Goal: Task Accomplishment & Management: Complete application form

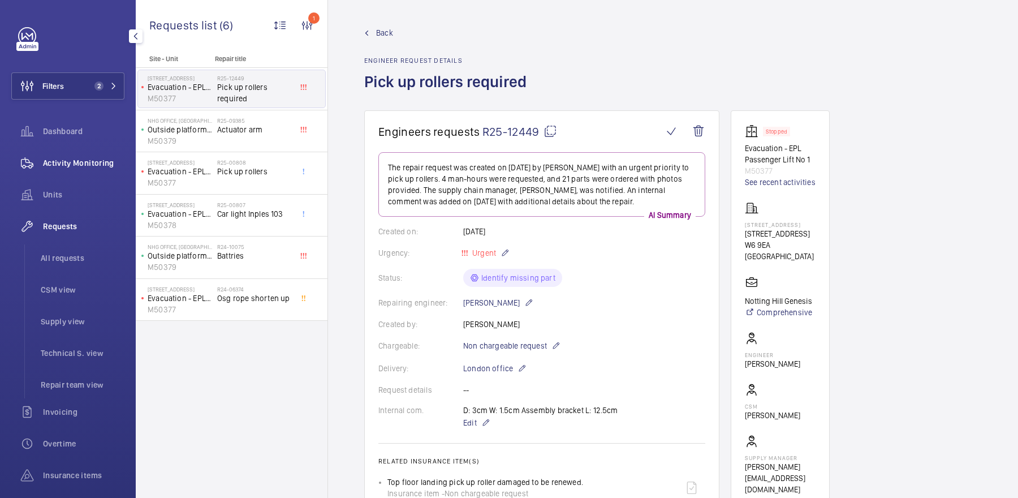
click at [82, 163] on span "Activity Monitoring" at bounding box center [83, 162] width 81 height 11
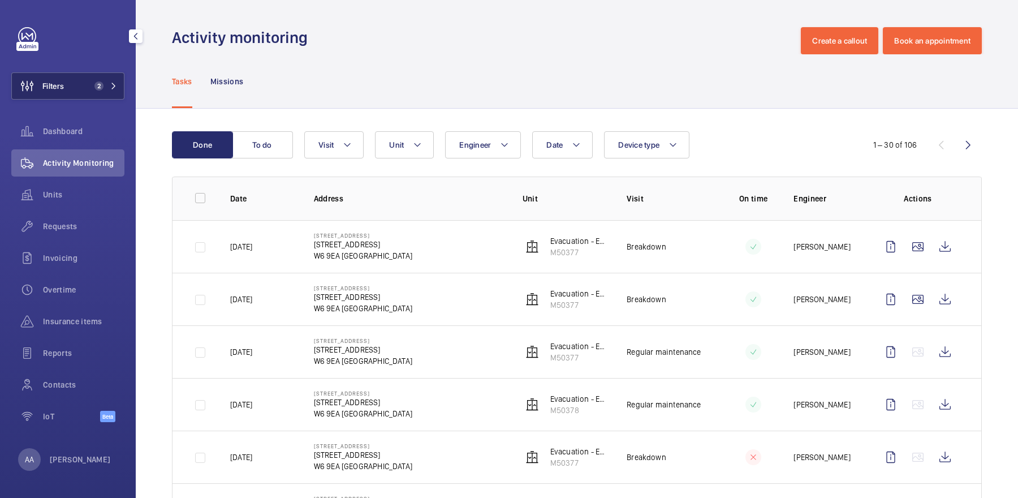
click at [101, 89] on span "2" at bounding box center [98, 85] width 9 height 9
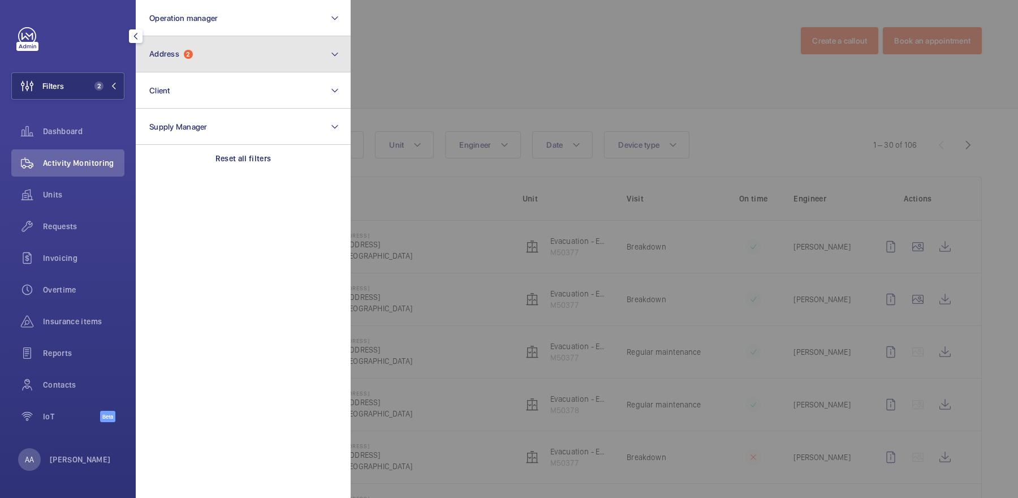
click at [171, 46] on button "Address 2" at bounding box center [243, 54] width 215 height 36
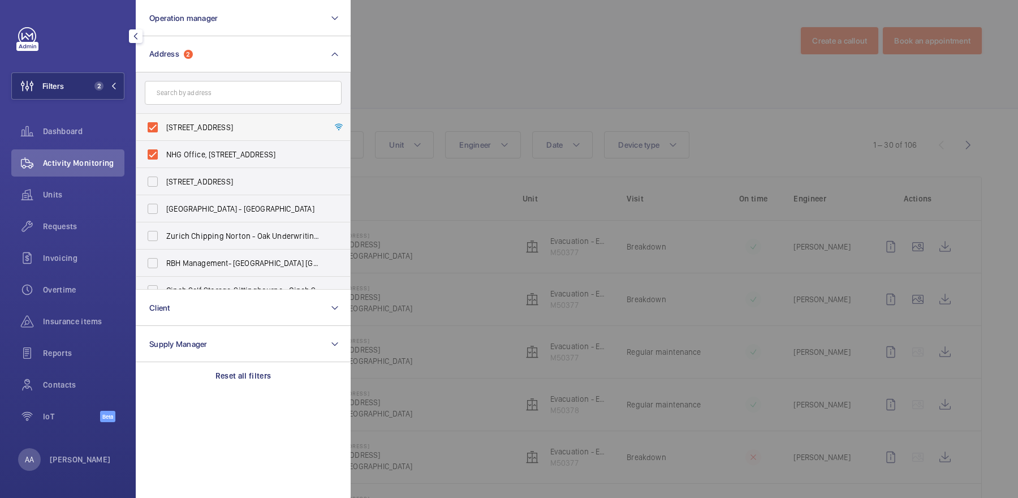
click at [197, 126] on span "[STREET_ADDRESS]" at bounding box center [243, 127] width 155 height 11
click at [164, 126] on input "[STREET_ADDRESS]" at bounding box center [152, 127] width 23 height 23
checkbox input "false"
click at [201, 158] on span "NHG Office, [STREET_ADDRESS]" at bounding box center [243, 154] width 155 height 11
click at [164, 158] on input "NHG Office, [STREET_ADDRESS]" at bounding box center [152, 154] width 23 height 23
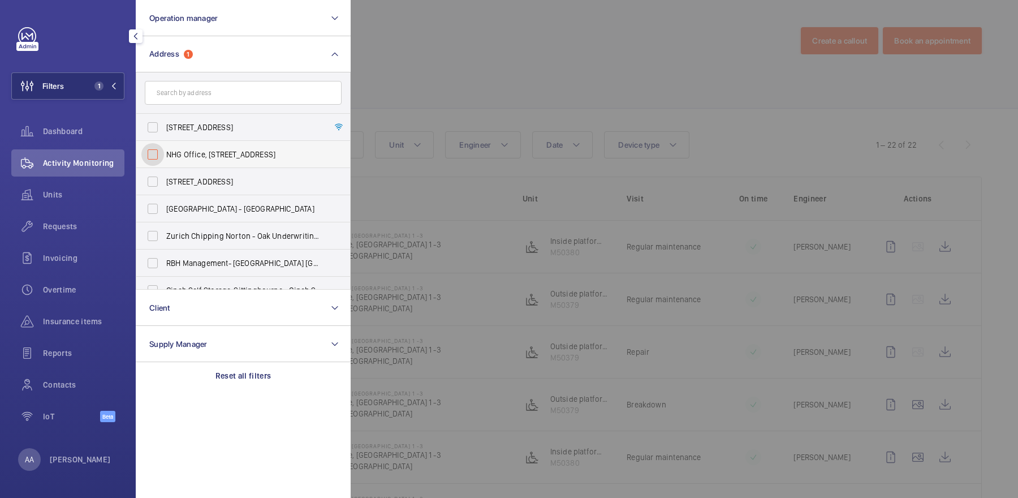
checkbox input "false"
click at [382, 112] on div at bounding box center [860, 249] width 1018 height 498
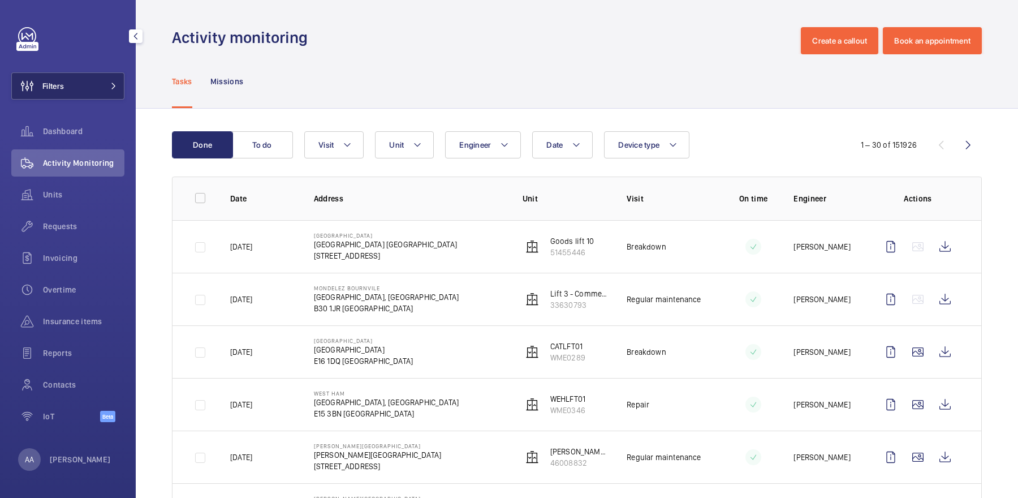
click at [109, 83] on span at bounding box center [110, 86] width 14 height 7
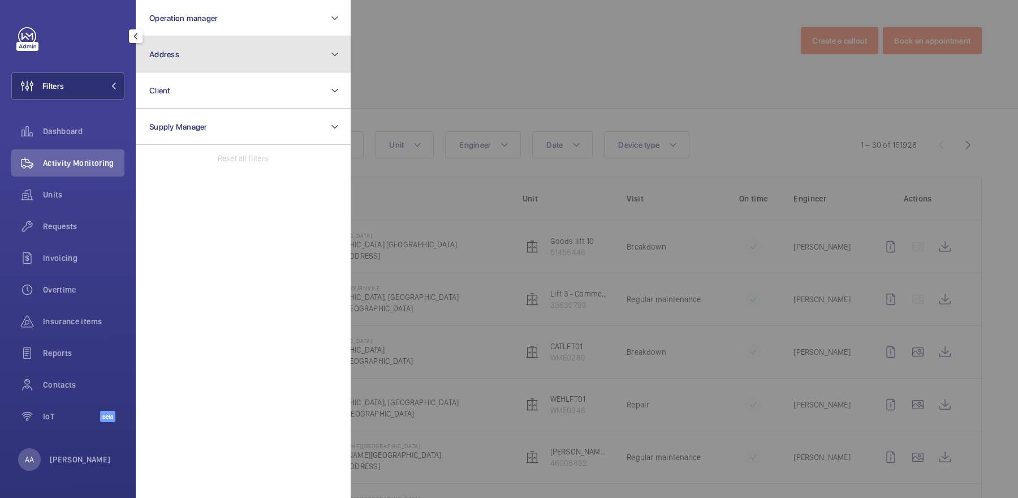
click at [184, 62] on button "Address" at bounding box center [243, 54] width 215 height 36
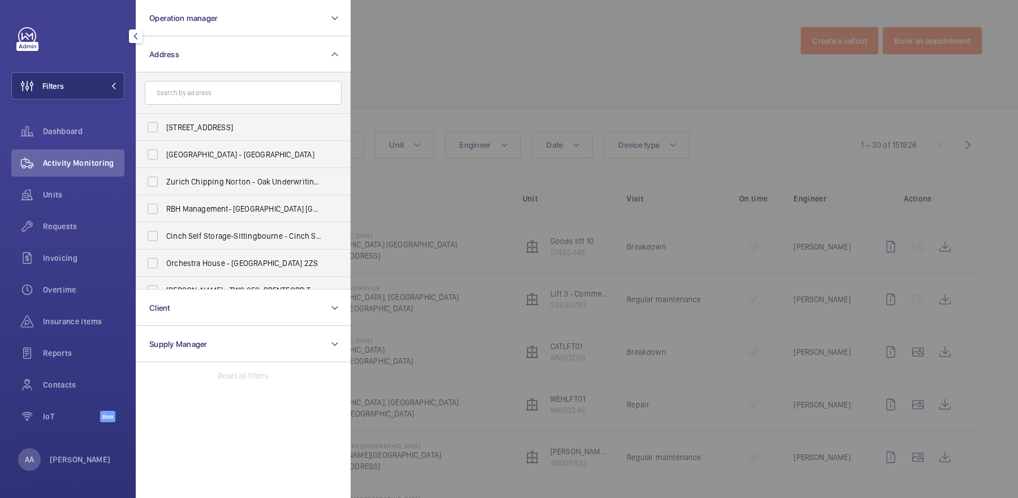
click at [420, 88] on div at bounding box center [860, 249] width 1018 height 498
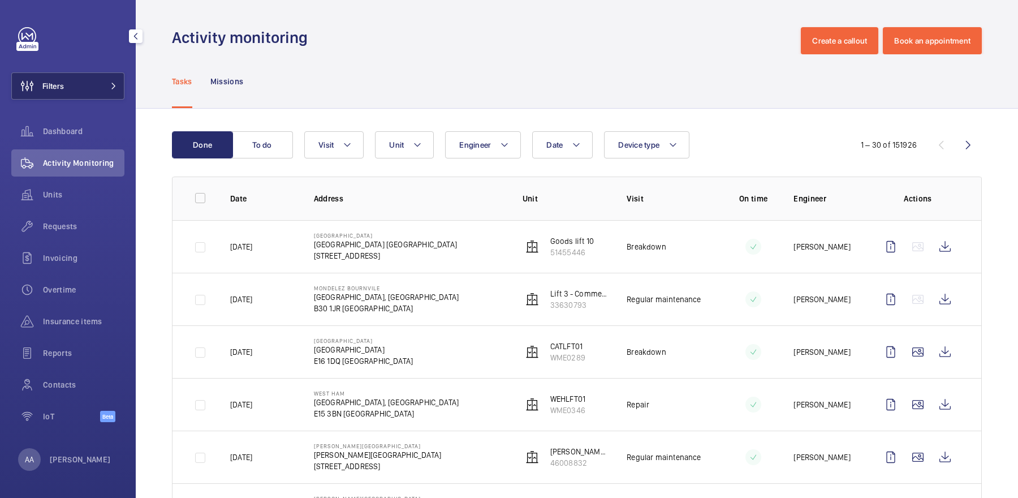
click at [103, 94] on button "Filters" at bounding box center [67, 85] width 113 height 27
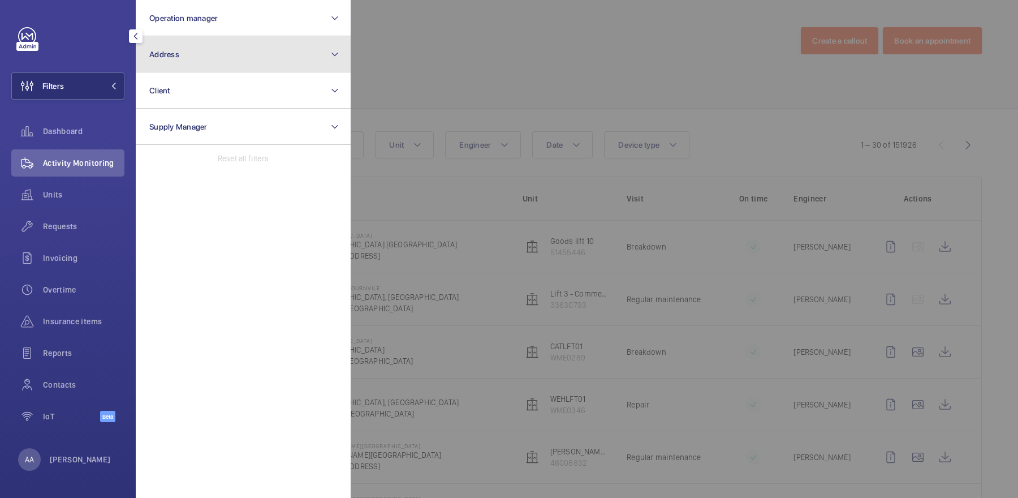
click at [166, 55] on span "Address" at bounding box center [164, 54] width 30 height 9
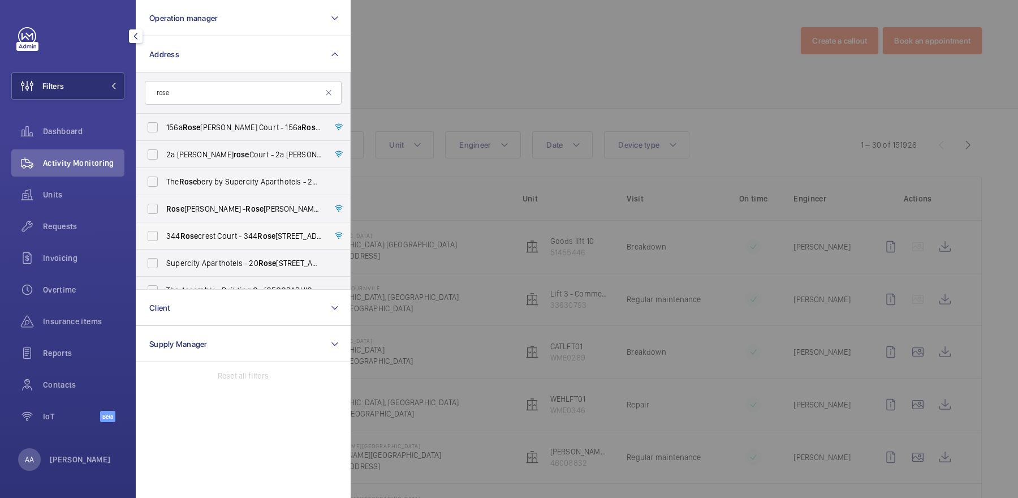
type input "rose"
click at [237, 232] on span "[STREET_ADDRESS] - [STREET_ADDRESS]" at bounding box center [243, 235] width 155 height 11
click at [164, 232] on input "[STREET_ADDRESS] - [STREET_ADDRESS]" at bounding box center [152, 235] width 23 height 23
checkbox input "true"
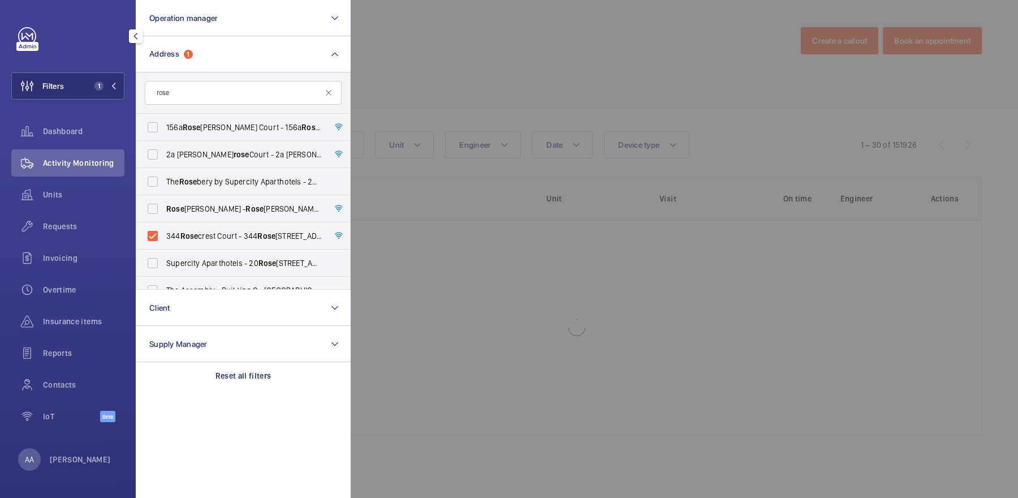
click at [499, 83] on div at bounding box center [860, 249] width 1018 height 498
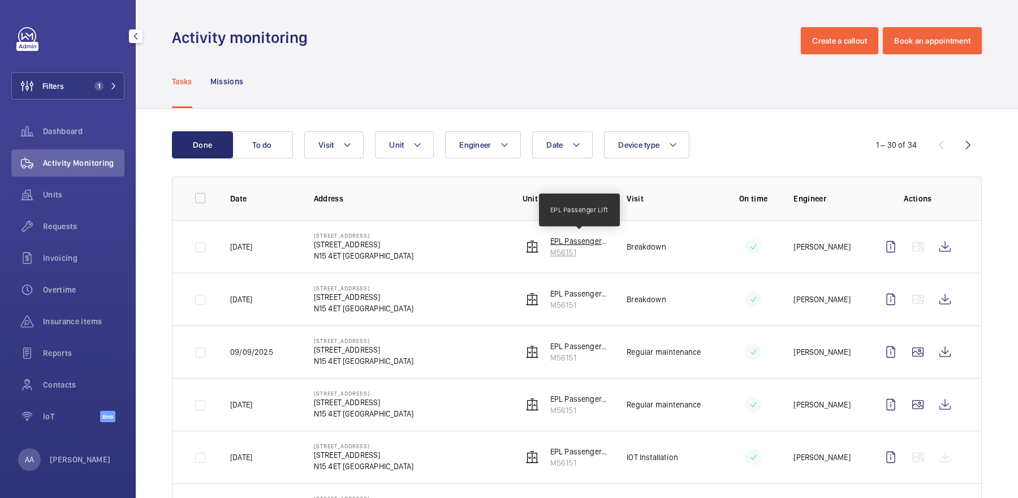
click at [581, 237] on p "EPL Passenger Lift" at bounding box center [579, 240] width 59 height 11
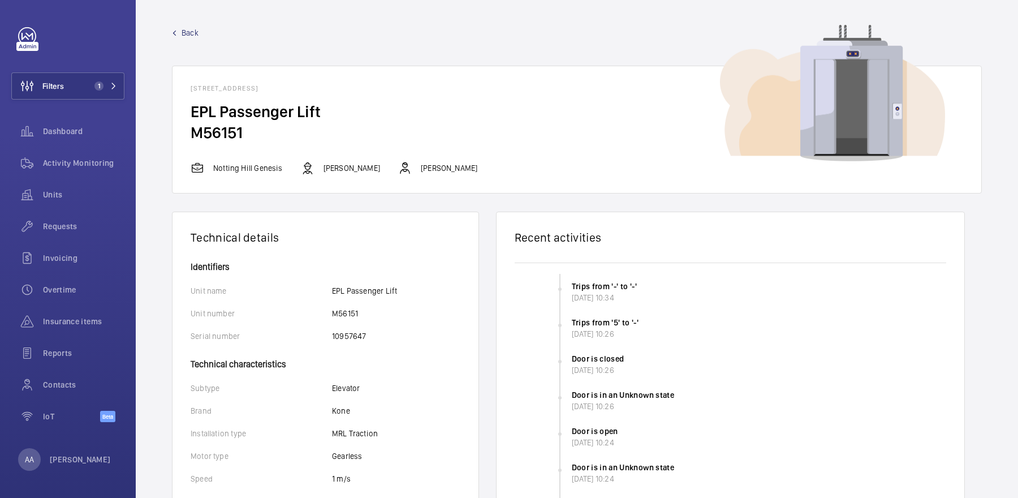
click at [181, 36] on span "Back" at bounding box center [189, 32] width 17 height 11
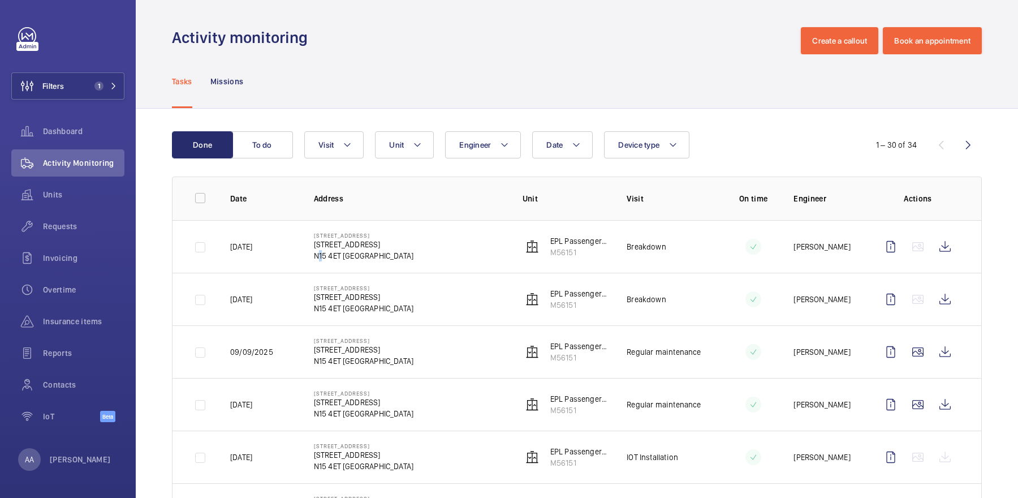
drag, startPoint x: 313, startPoint y: 254, endPoint x: 318, endPoint y: 250, distance: 6.4
click at [318, 253] on p "N15 4ET [GEOGRAPHIC_DATA]" at bounding box center [364, 255] width 100 height 11
drag, startPoint x: 314, startPoint y: 242, endPoint x: 342, endPoint y: 258, distance: 32.7
click at [342, 258] on div "[STREET_ADDRESS]" at bounding box center [364, 246] width 100 height 29
copy div "[STREET_ADDRESS]"
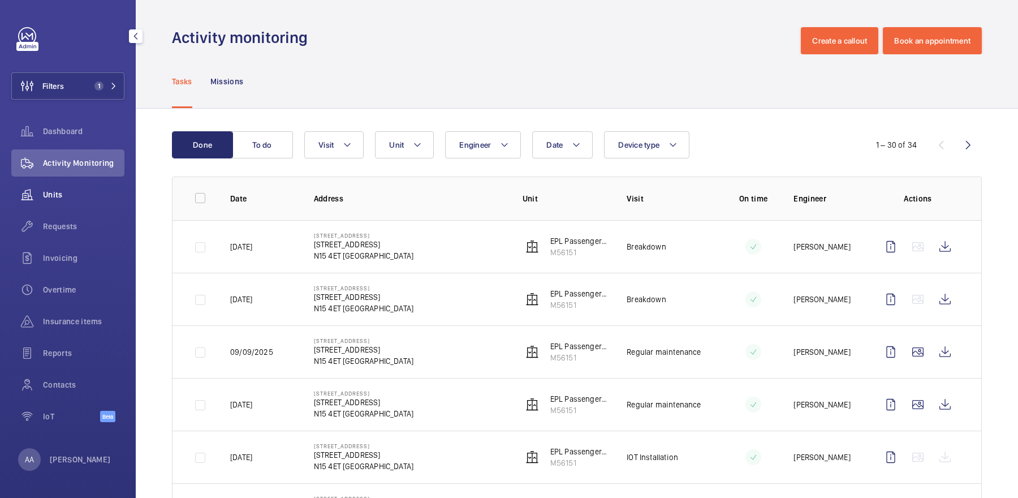
click at [52, 191] on span "Units" at bounding box center [83, 194] width 81 height 11
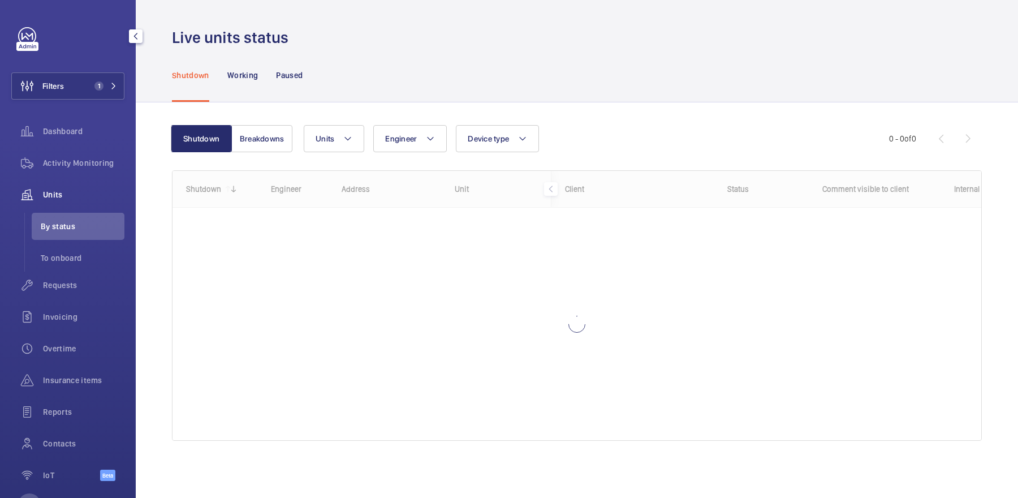
click at [120, 56] on div "Filters 1 Dashboard Activity Monitoring Units By status To onboard Requests Inv…" at bounding box center [67, 260] width 113 height 466
click at [109, 75] on button "Filters 1" at bounding box center [67, 85] width 113 height 27
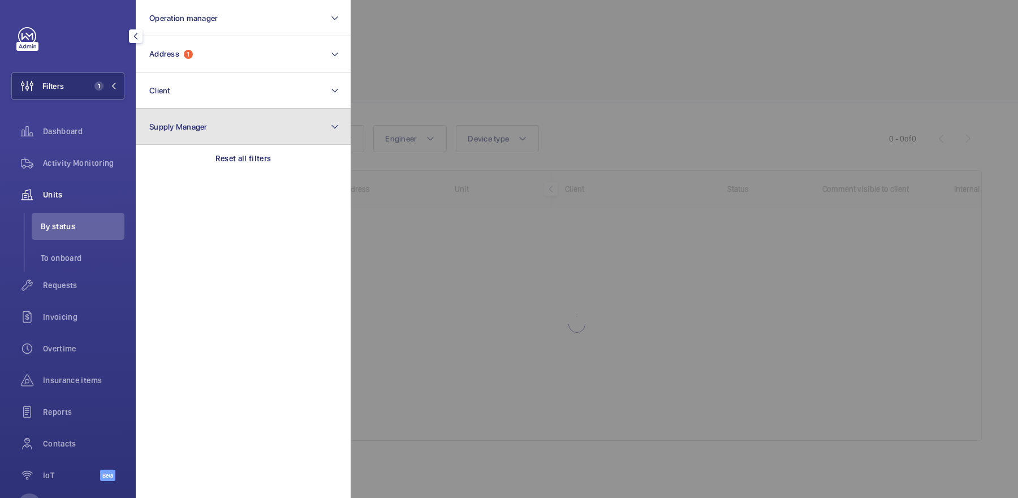
click at [256, 142] on button "Supply Manager" at bounding box center [243, 127] width 215 height 36
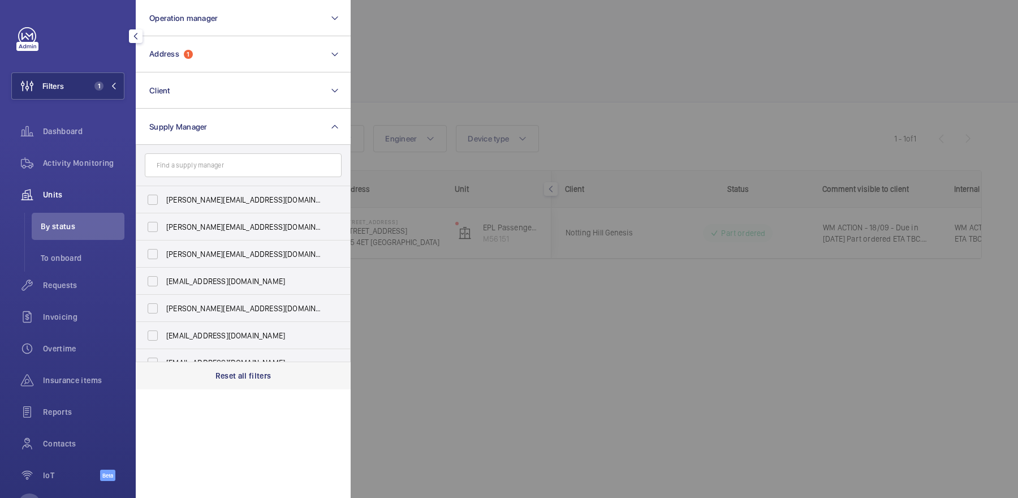
click at [260, 377] on p "Reset all filters" at bounding box center [243, 375] width 56 height 11
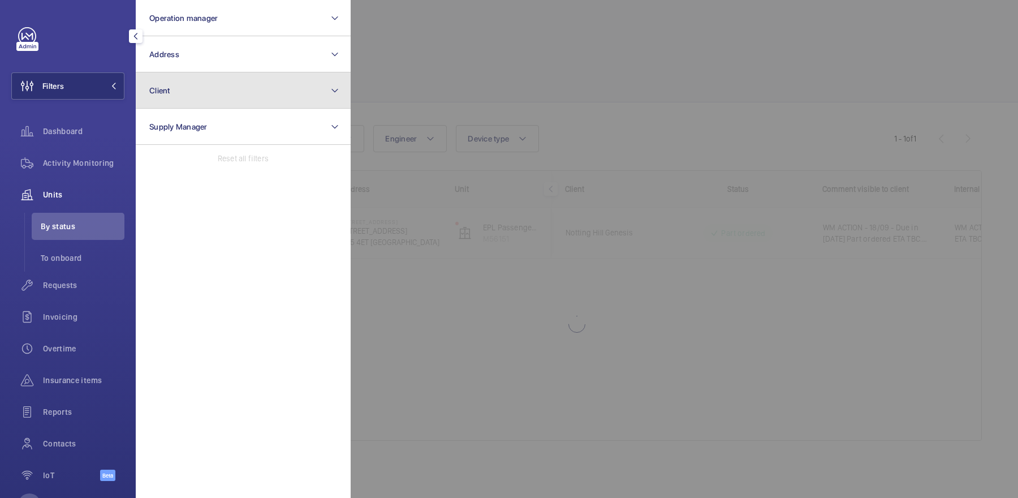
click at [220, 103] on button "Client" at bounding box center [243, 90] width 215 height 36
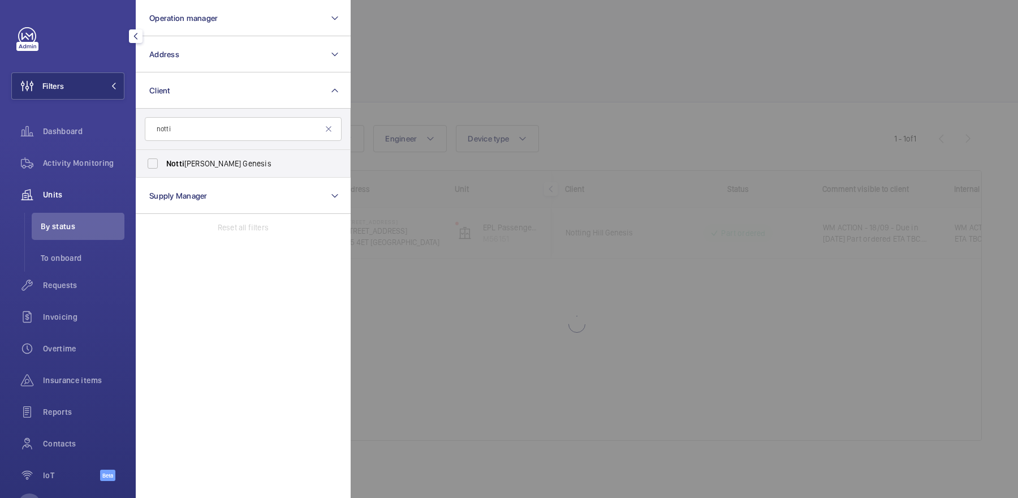
type input "notti"
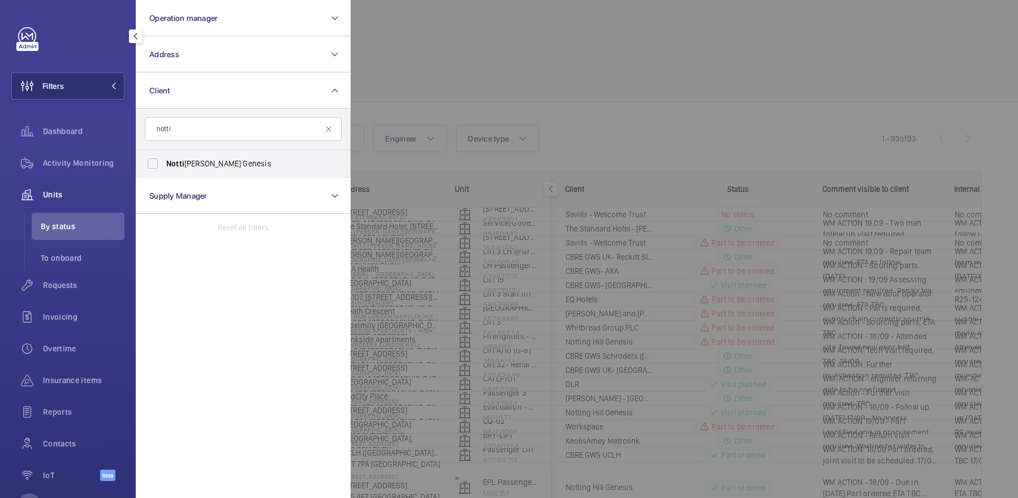
click at [222, 174] on label "Notti [PERSON_NAME] Genesis" at bounding box center [234, 163] width 197 height 27
click at [164, 174] on input "Notti [PERSON_NAME] Genesis" at bounding box center [152, 163] width 23 height 23
checkbox input "true"
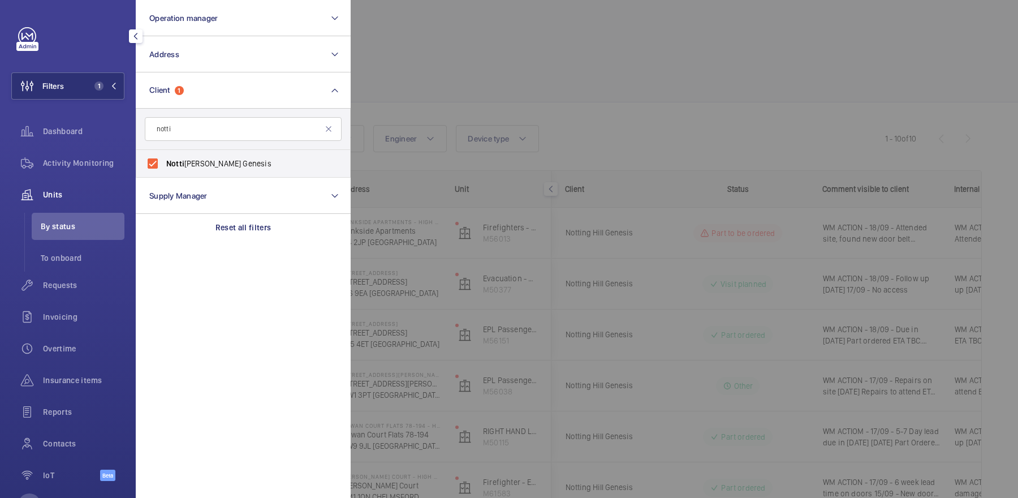
click at [555, 97] on div at bounding box center [860, 249] width 1018 height 498
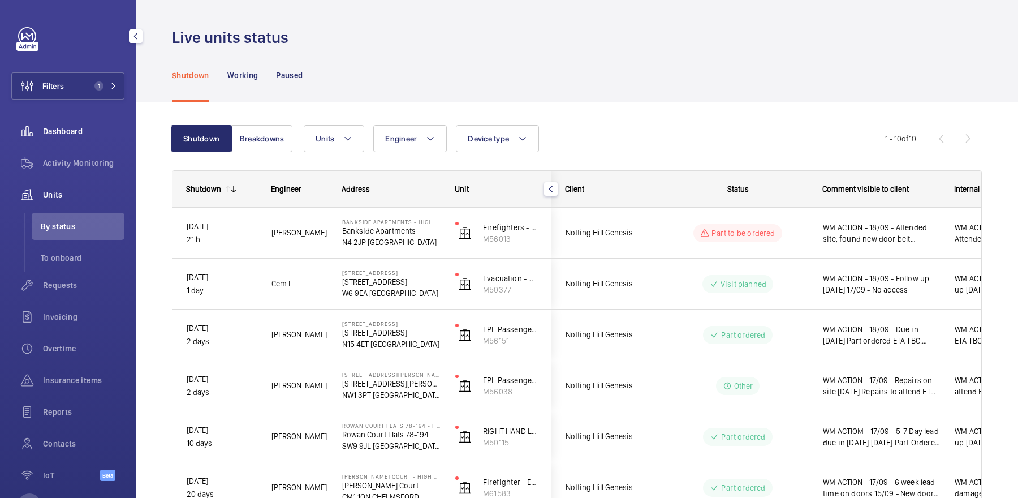
click at [76, 127] on span "Dashboard" at bounding box center [83, 131] width 81 height 11
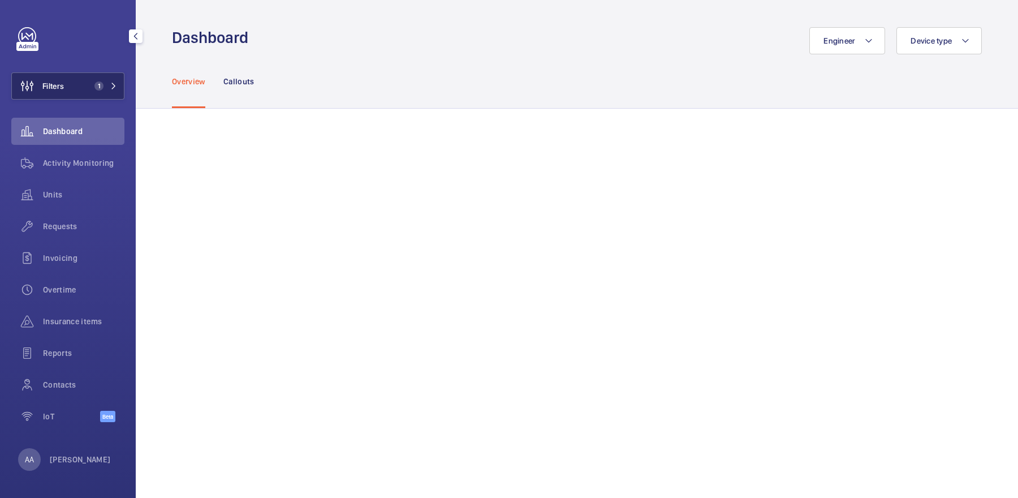
click at [73, 79] on button "Filters 1" at bounding box center [67, 85] width 113 height 27
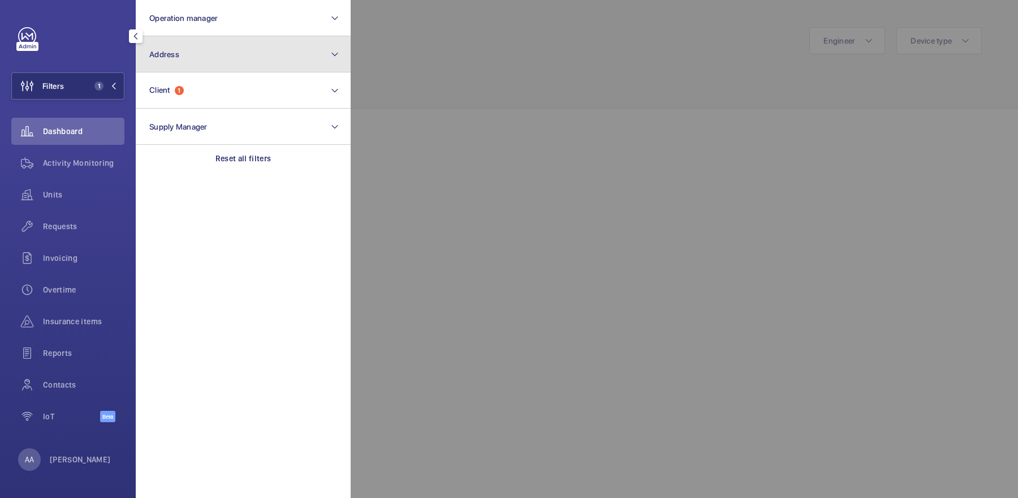
click at [230, 54] on button "Address" at bounding box center [243, 54] width 215 height 36
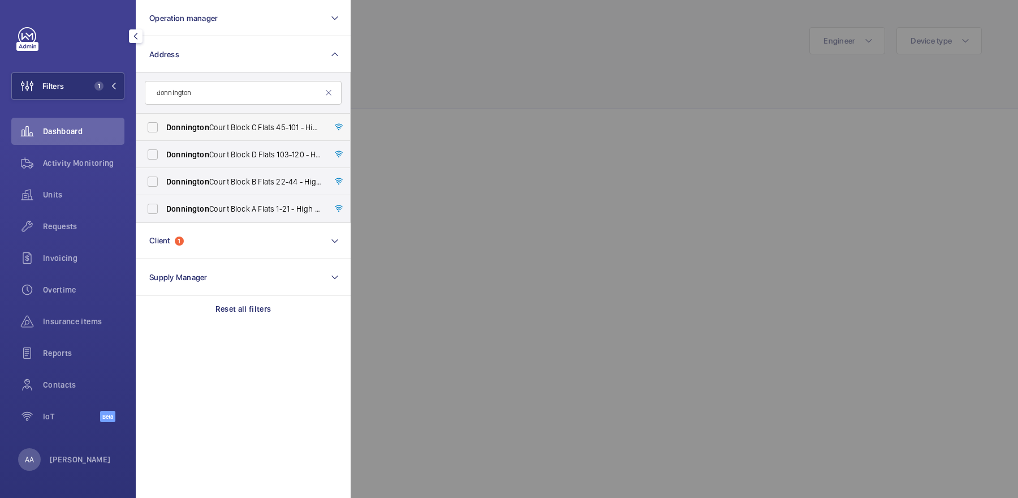
type input "donnington"
click at [276, 126] on span "[GEOGRAPHIC_DATA] C Flats [STREET_ADDRESS]" at bounding box center [243, 127] width 155 height 11
click at [164, 126] on input "[GEOGRAPHIC_DATA] C Flats [STREET_ADDRESS]" at bounding box center [152, 127] width 23 height 23
checkbox input "true"
click at [558, 126] on div at bounding box center [860, 249] width 1018 height 498
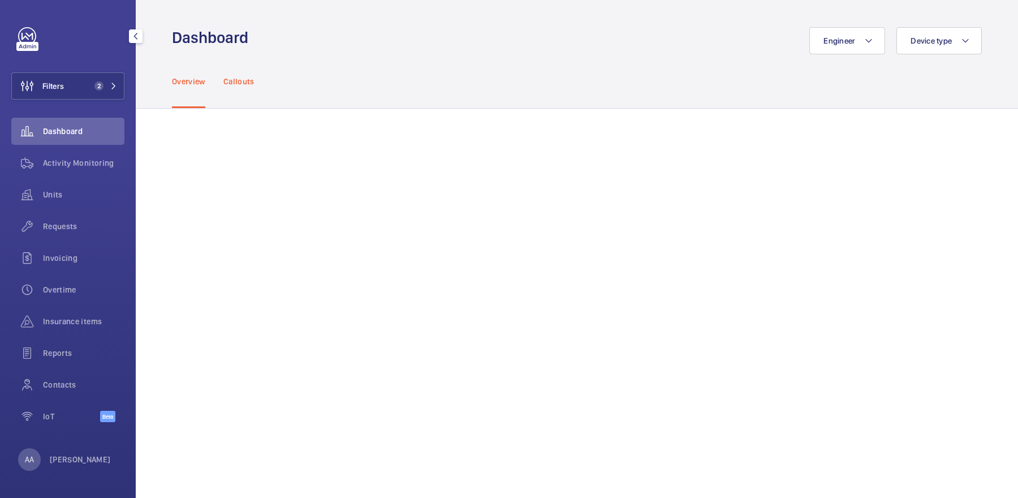
click at [233, 78] on p "Callouts" at bounding box center [238, 81] width 31 height 11
click at [955, 31] on button "Device type" at bounding box center [938, 40] width 85 height 27
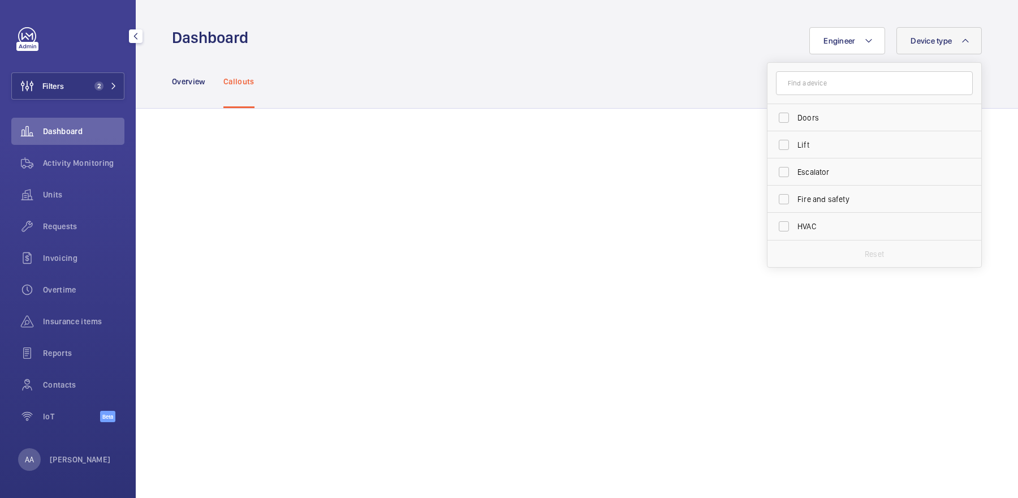
click at [611, 106] on div "Overview Callouts" at bounding box center [577, 81] width 810 height 54
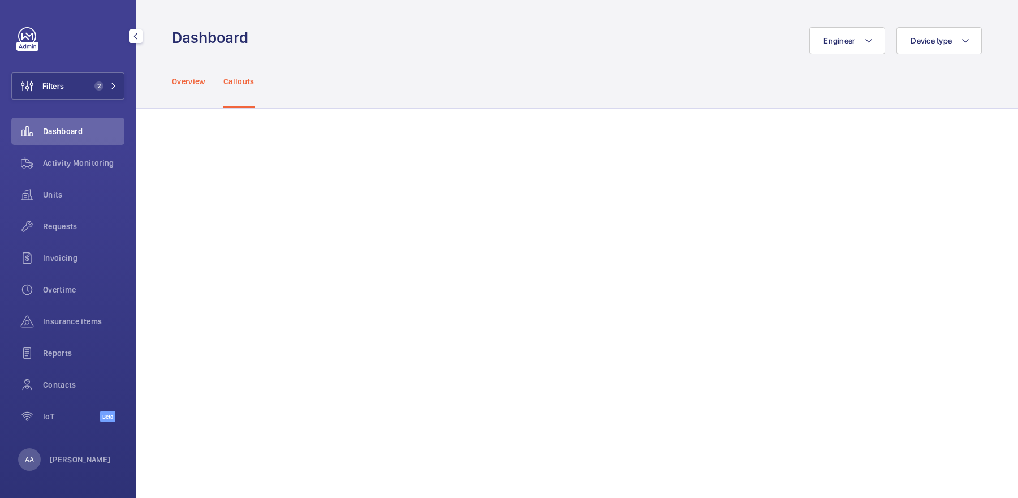
click at [195, 81] on p "Overview" at bounding box center [188, 81] width 33 height 11
click at [538, 101] on div "Overview Callouts" at bounding box center [577, 81] width 810 height 54
click at [243, 88] on div "Callouts" at bounding box center [238, 81] width 31 height 54
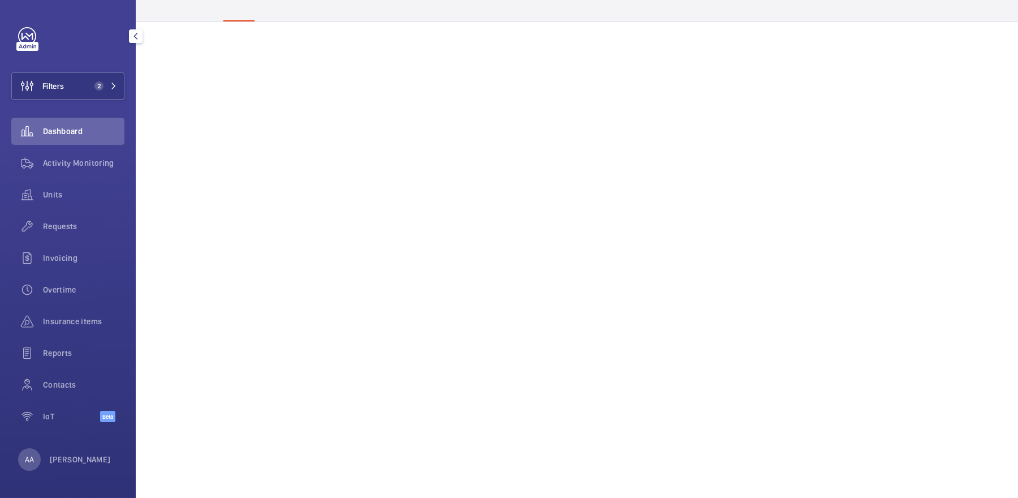
scroll to position [84, 0]
click at [67, 159] on span "Activity Monitoring" at bounding box center [83, 162] width 81 height 11
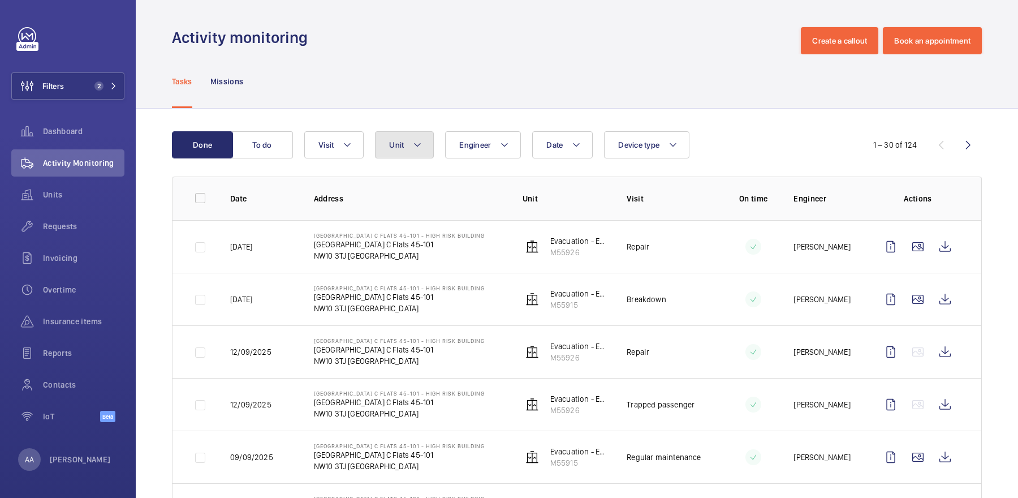
click at [404, 152] on button "Unit" at bounding box center [404, 144] width 59 height 27
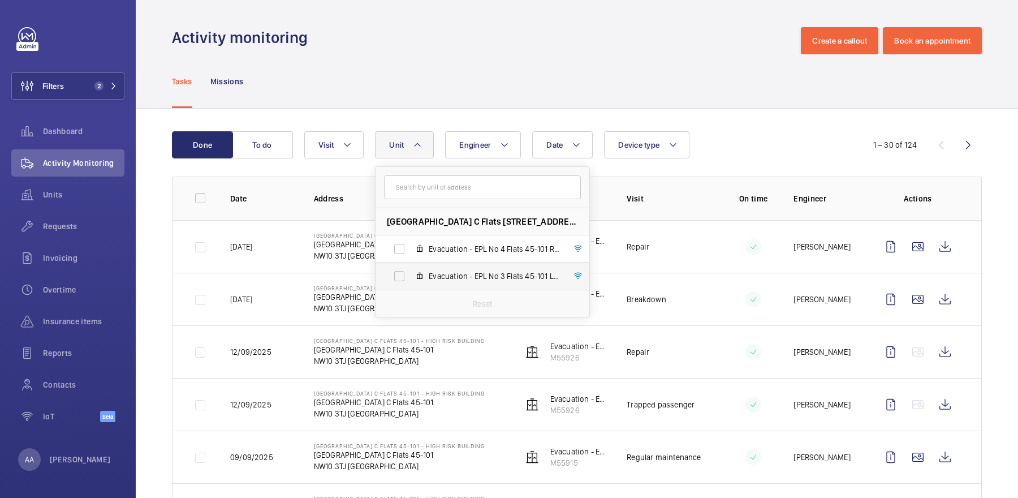
click at [442, 274] on span "Evacuation - EPL No 3 Flats 45-101 L/h, M55915" at bounding box center [494, 275] width 131 height 11
click at [410, 274] on input "Evacuation - EPL No 3 Flats 45-101 L/h, M55915" at bounding box center [399, 276] width 23 height 23
click at [442, 274] on span "Evacuation - EPL No 3 Flats 45-101 L/h, M55915" at bounding box center [494, 275] width 131 height 11
click at [410, 274] on input "Evacuation - EPL No 3 Flats 45-101 L/h, M55915" at bounding box center [399, 276] width 23 height 23
checkbox input "false"
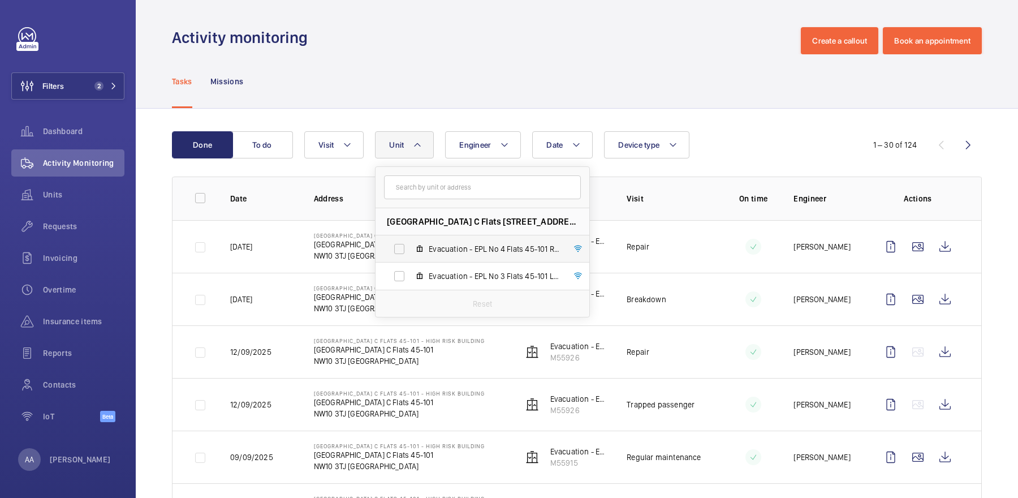
click at [443, 240] on label "Evacuation - EPL No 4 Flats 45-101 R/h, M55926" at bounding box center [473, 248] width 196 height 27
click at [410, 240] on input "Evacuation - EPL No 4 Flats 45-101 R/h, M55926" at bounding box center [399, 248] width 23 height 23
checkbox input "true"
click at [477, 83] on div "Tasks Missions" at bounding box center [577, 81] width 810 height 54
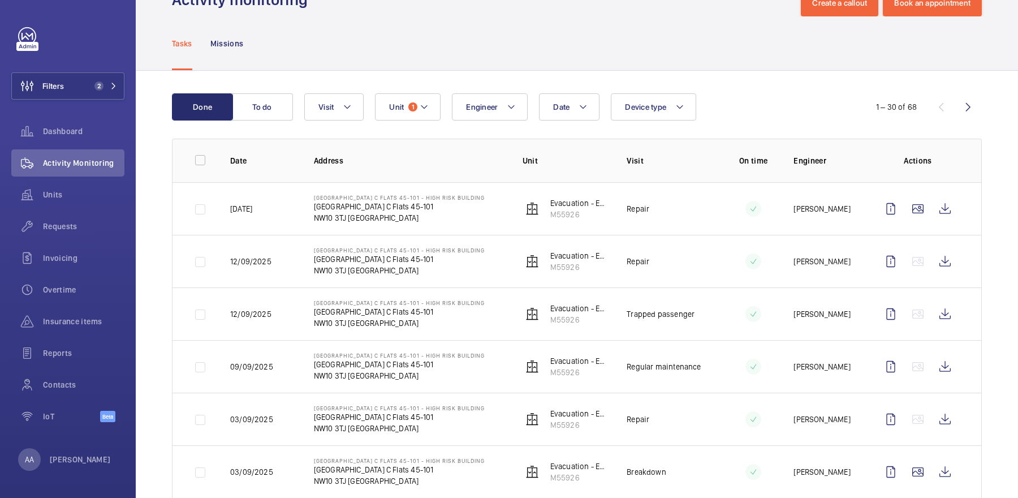
scroll to position [41, 0]
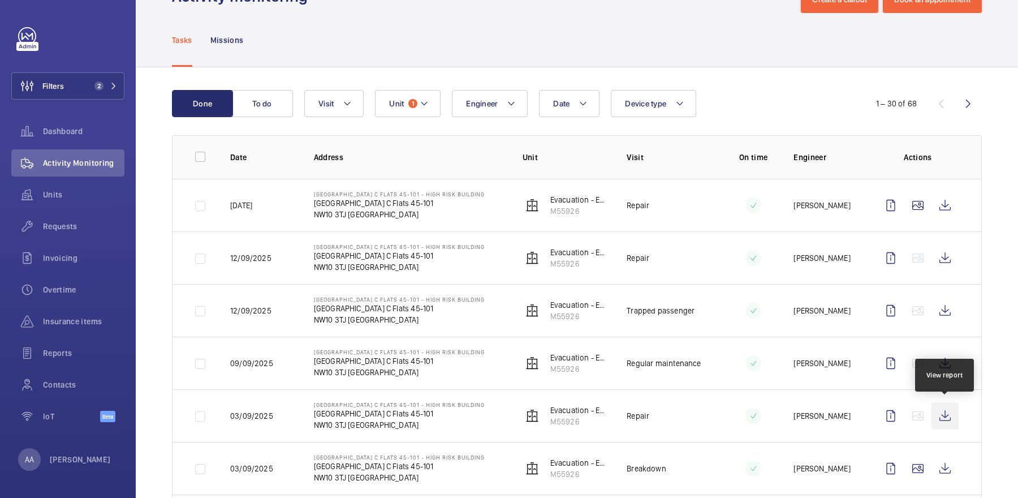
click at [943, 414] on wm-front-icon-button at bounding box center [944, 415] width 27 height 27
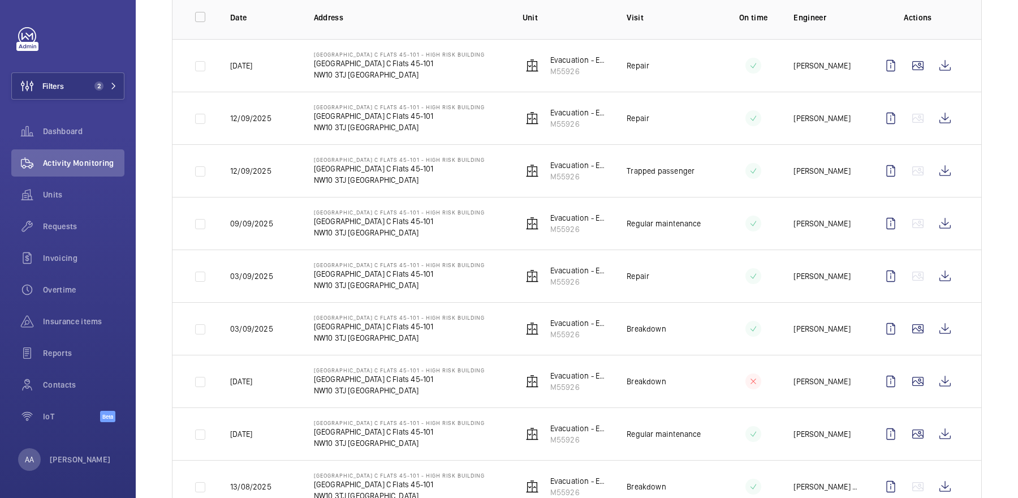
scroll to position [184, 0]
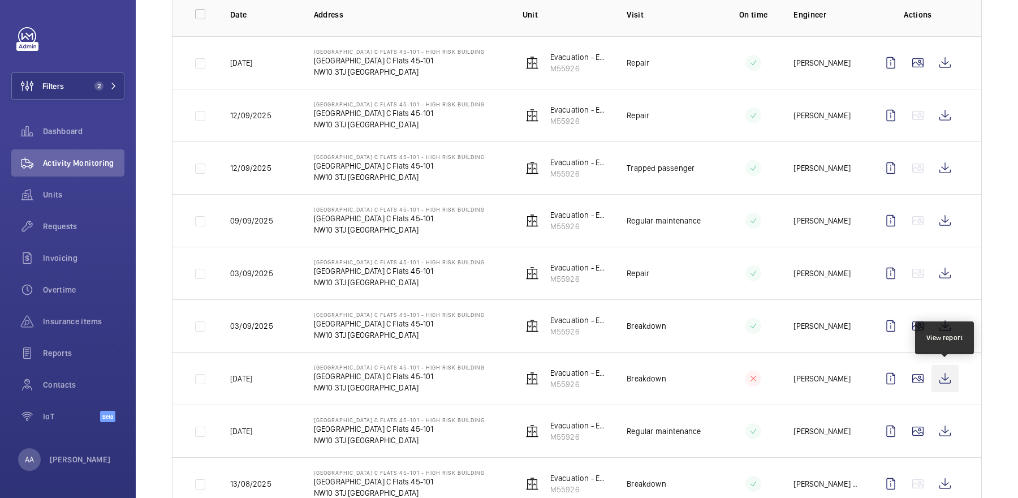
click at [952, 377] on wm-front-icon-button at bounding box center [944, 378] width 27 height 27
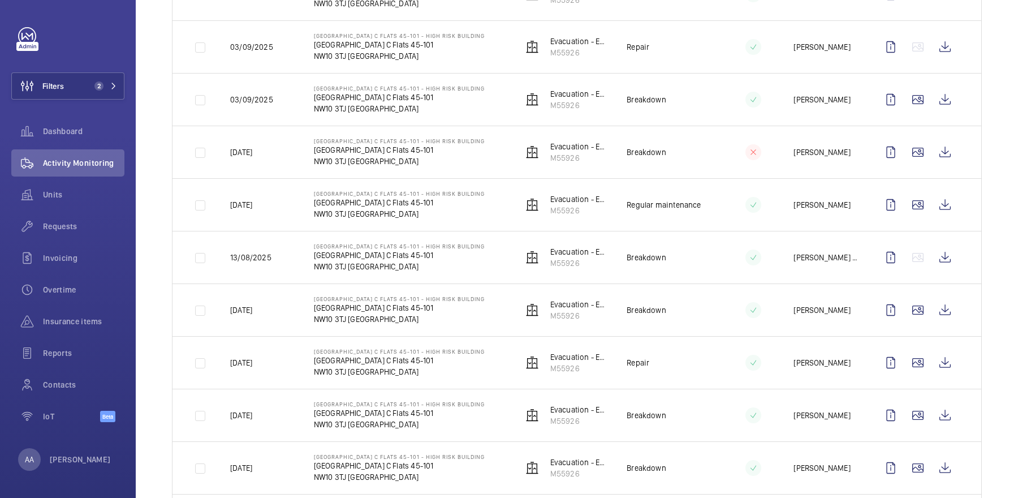
scroll to position [413, 0]
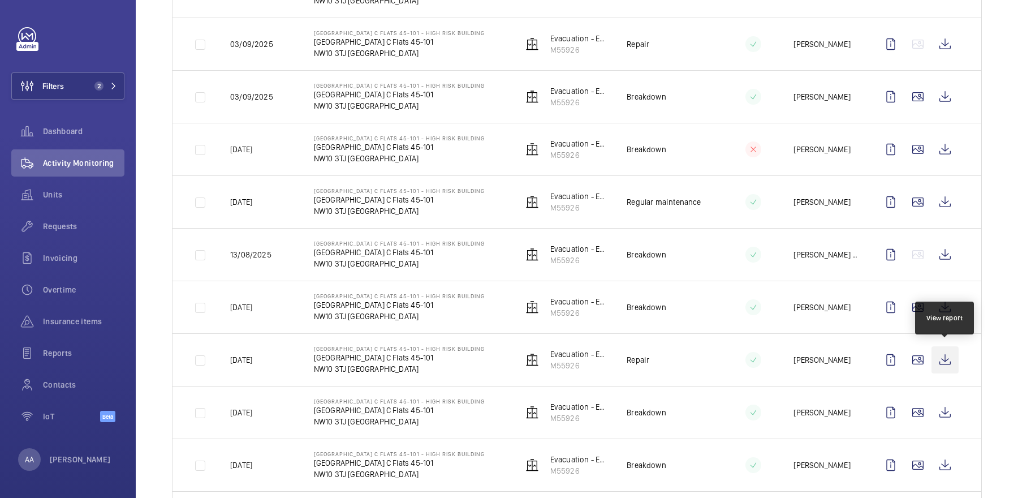
click at [945, 355] on wm-front-icon-button at bounding box center [944, 359] width 27 height 27
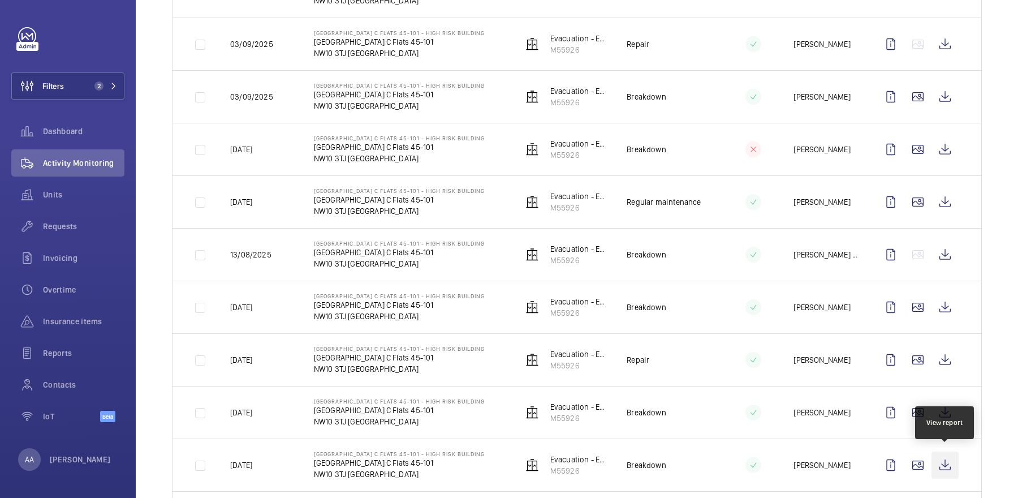
click at [949, 457] on wm-front-icon-button at bounding box center [944, 464] width 27 height 27
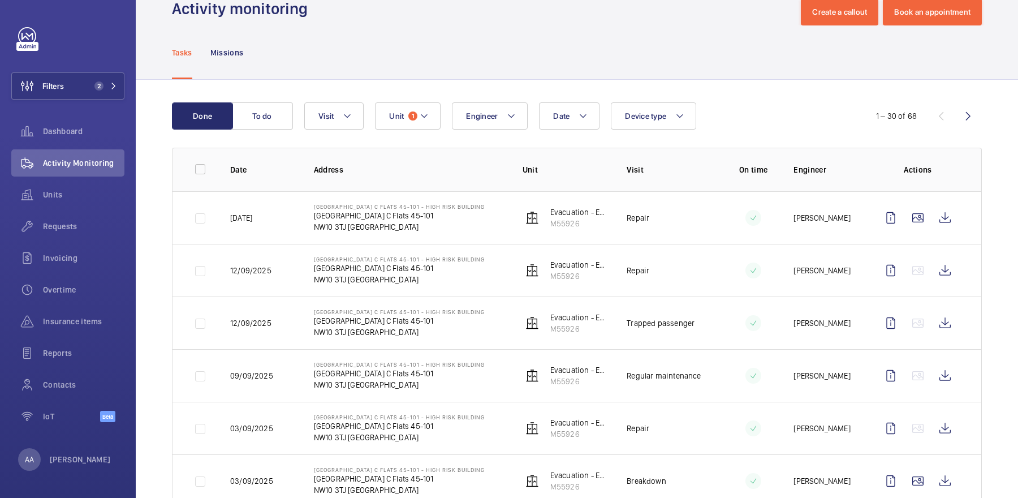
scroll to position [0, 0]
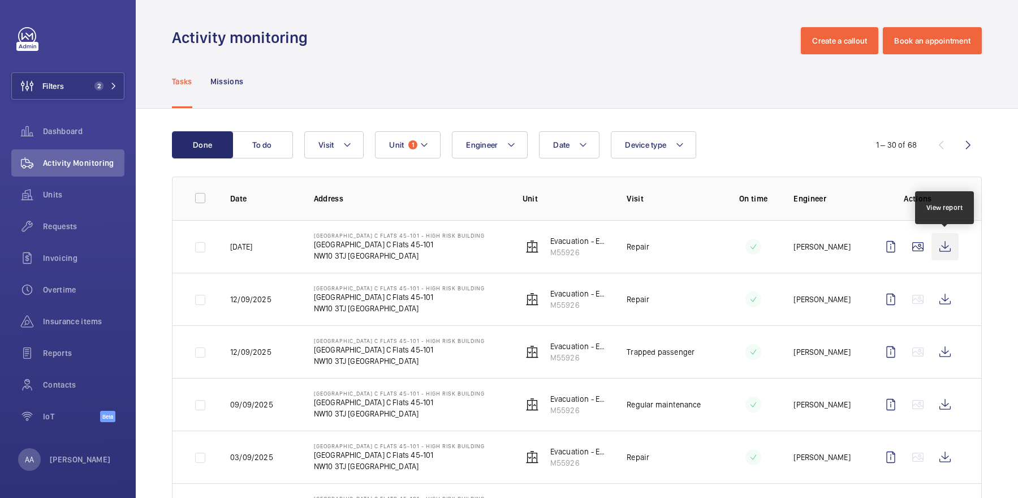
click at [936, 240] on wm-front-icon-button at bounding box center [944, 246] width 27 height 27
click at [81, 222] on span "Requests" at bounding box center [83, 225] width 81 height 11
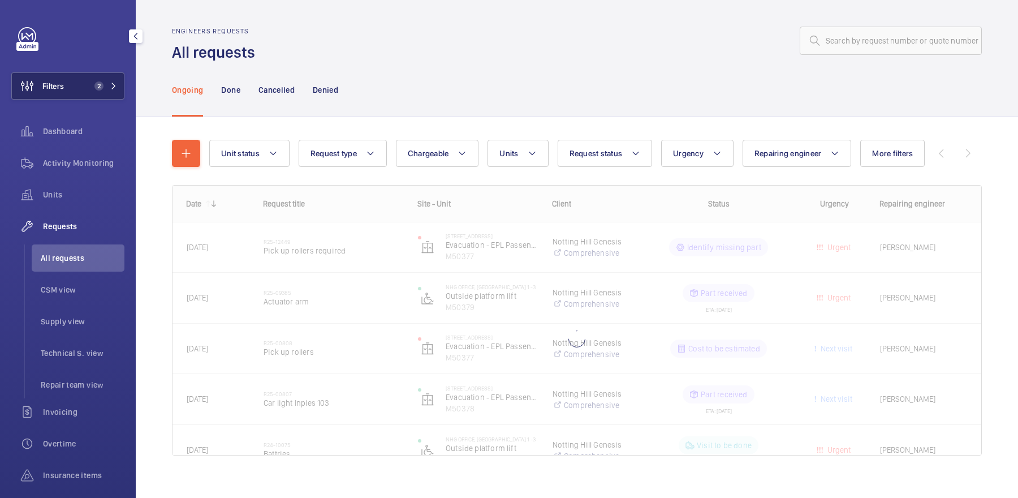
click at [109, 84] on span "2" at bounding box center [103, 85] width 27 height 9
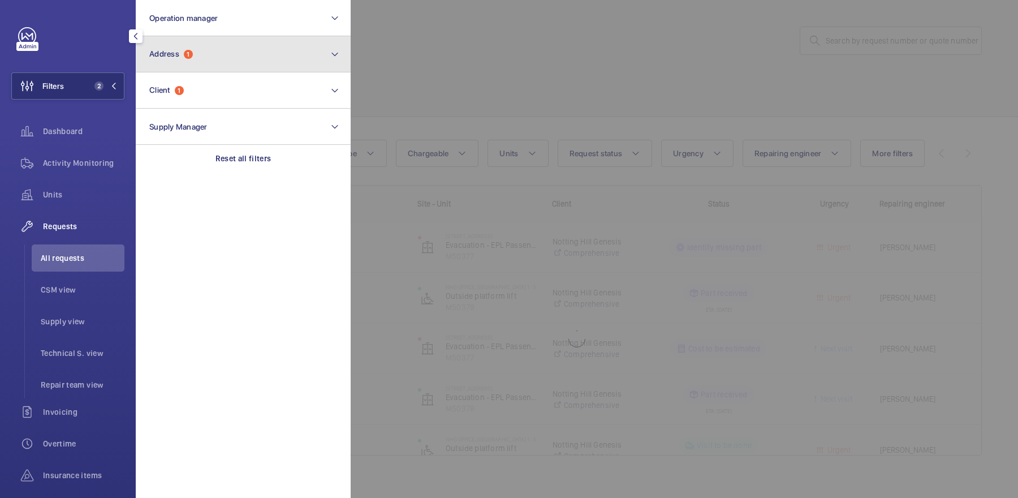
click at [206, 69] on button "Address 1" at bounding box center [243, 54] width 215 height 36
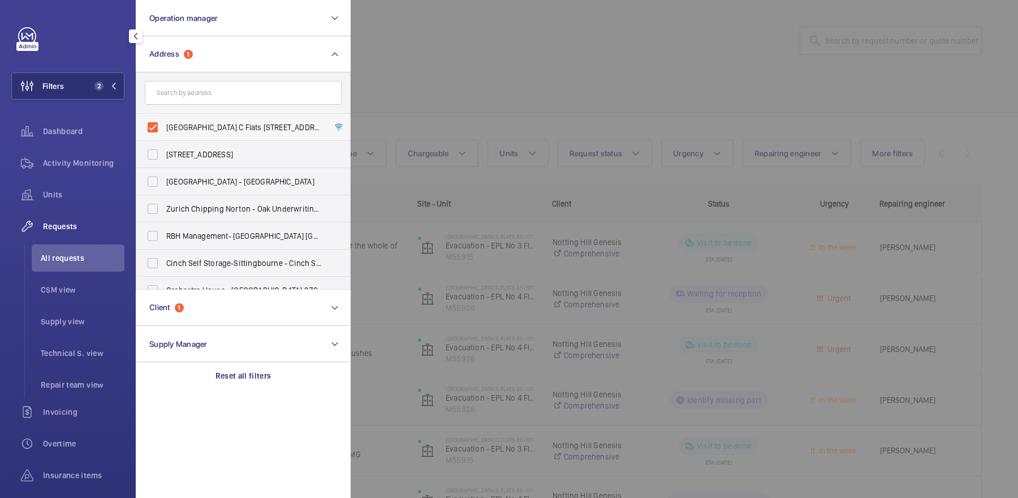
click at [209, 127] on span "[GEOGRAPHIC_DATA] C Flats [STREET_ADDRESS]" at bounding box center [243, 127] width 155 height 11
click at [164, 127] on input "[GEOGRAPHIC_DATA] C Flats [STREET_ADDRESS]" at bounding box center [152, 127] width 23 height 23
checkbox input "false"
click at [220, 102] on input "text" at bounding box center [243, 93] width 197 height 24
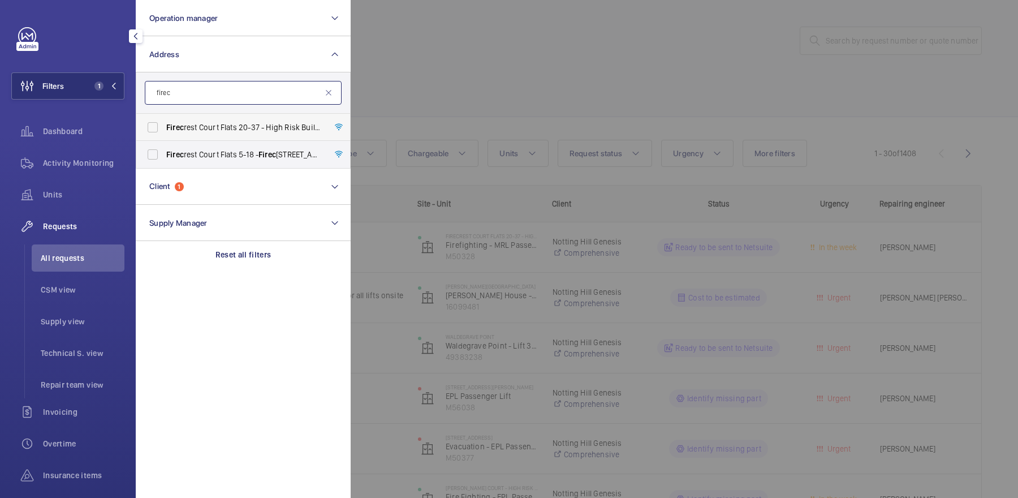
type input "firec"
click at [225, 130] on span "Firec rest Court Flats 20-37 - High Risk Building - Firec [STREET_ADDRESS]" at bounding box center [243, 127] width 155 height 11
click at [164, 130] on input "Firec rest Court Flats 20-37 - High Risk Building - Firec [STREET_ADDRESS]" at bounding box center [152, 127] width 23 height 23
checkbox input "true"
click at [676, 159] on div at bounding box center [860, 249] width 1018 height 498
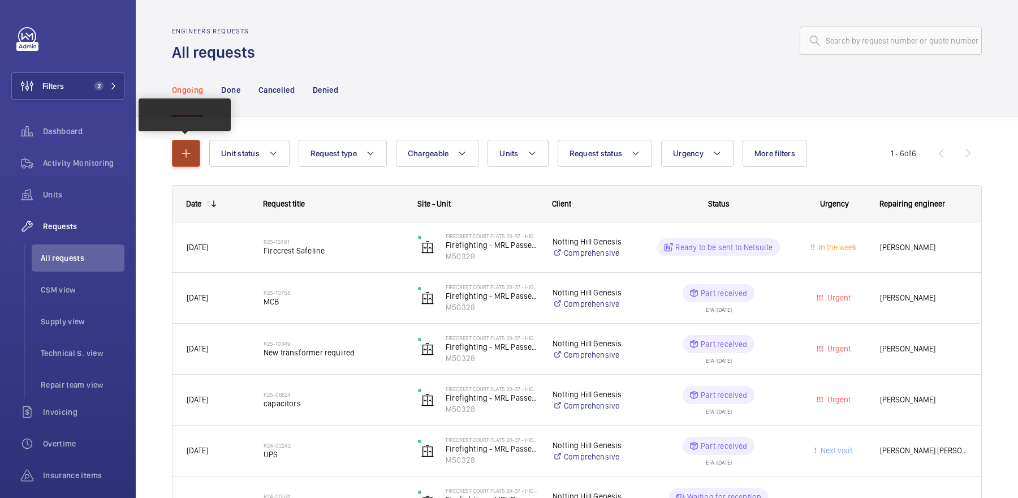
click at [184, 149] on mat-icon "button" at bounding box center [186, 153] width 14 height 14
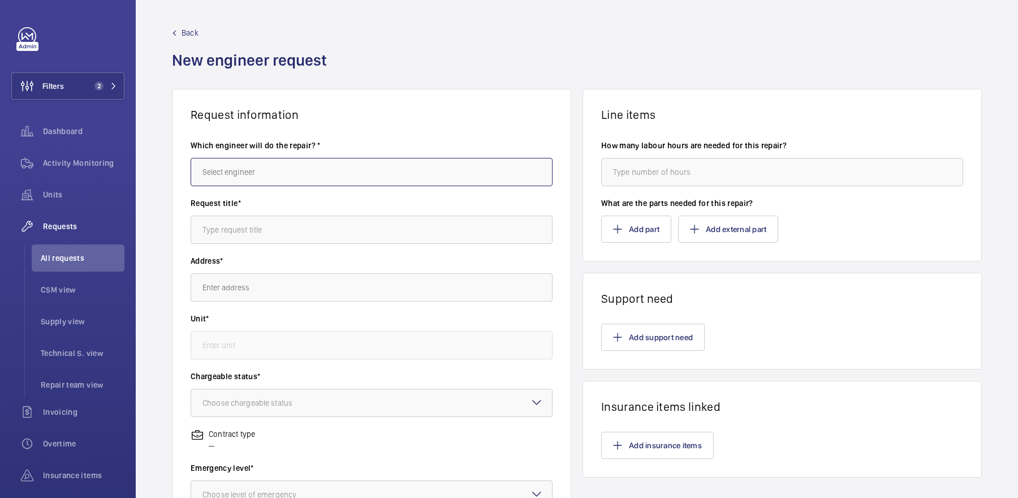
click at [278, 174] on input "text" at bounding box center [372, 172] width 362 height 28
type input "f"
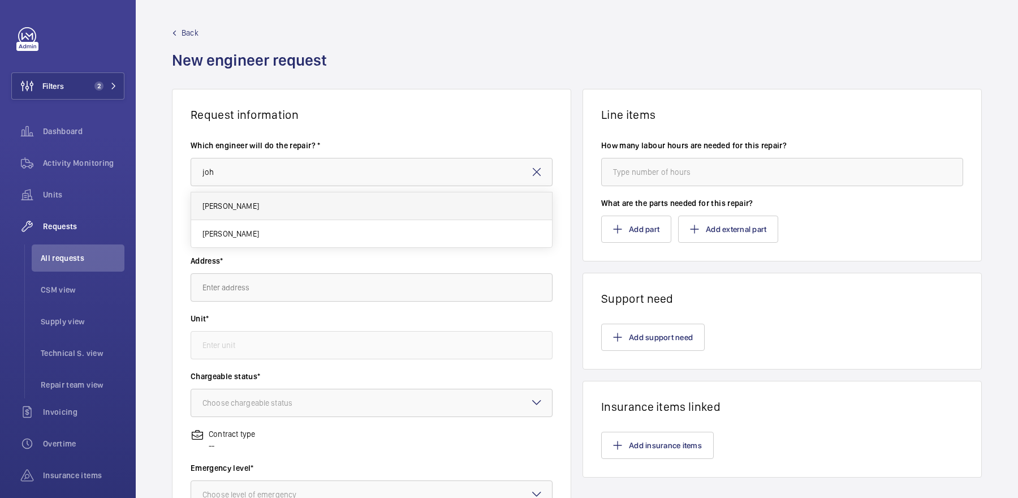
click at [280, 202] on mat-option "[PERSON_NAME]" at bounding box center [371, 206] width 361 height 28
type input "[PERSON_NAME]"
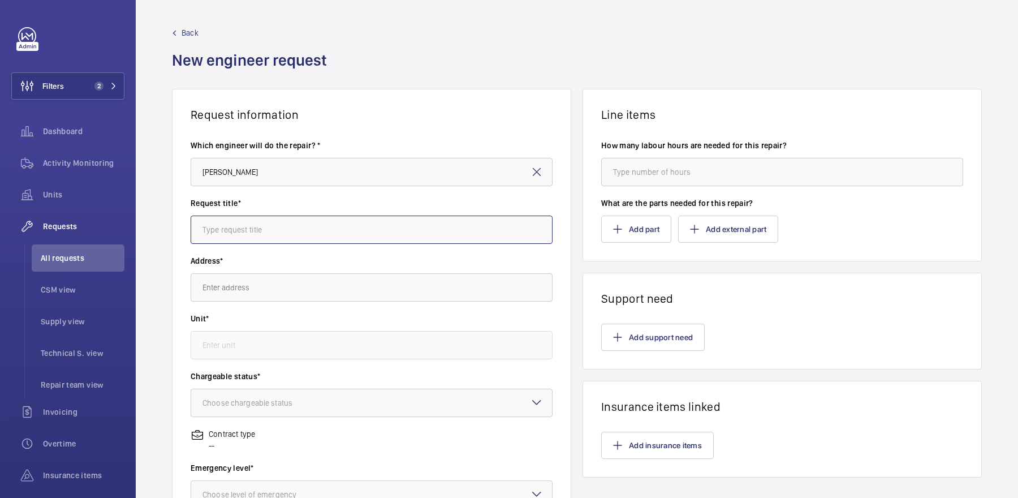
click at [273, 224] on input "text" at bounding box center [372, 229] width 362 height 28
type input "Firecrest safed test"
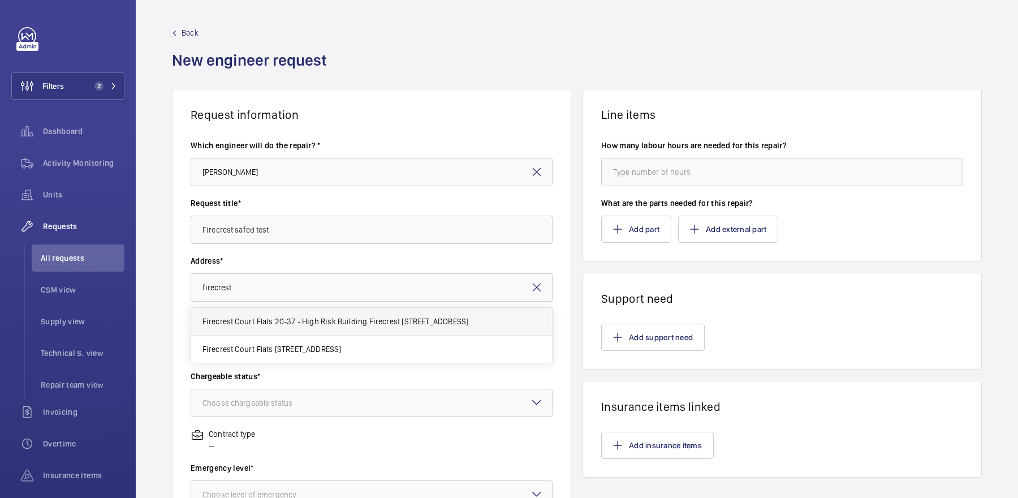
click at [282, 325] on span "Firecrest Court Flats 20-37 - High Risk Building Firecrest [STREET_ADDRESS]" at bounding box center [335, 320] width 266 height 11
type input "Firecrest Court Flats 20-37 - High Risk Building Firecrest [STREET_ADDRESS]"
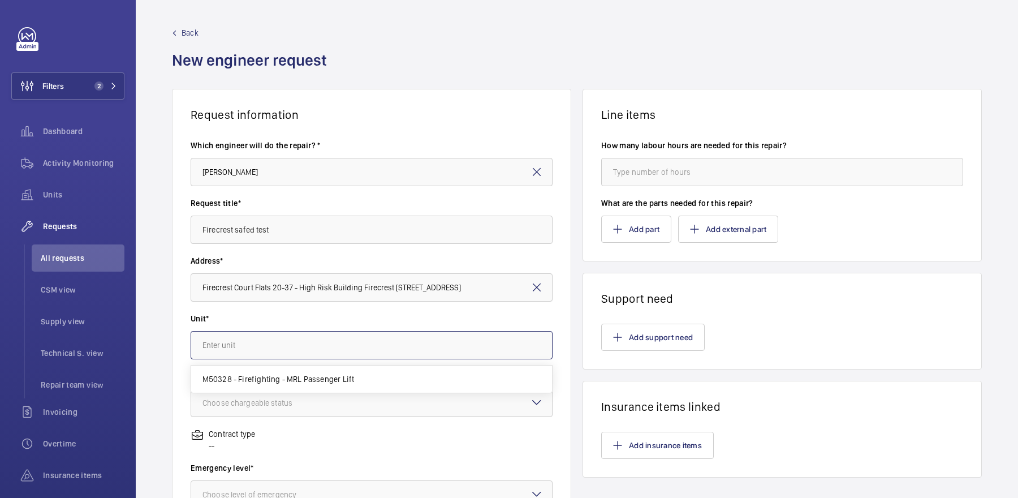
click at [302, 339] on input "text" at bounding box center [372, 345] width 362 height 28
click at [315, 380] on span "M50328 - Firefighting - MRL Passenger Lift" at bounding box center [278, 378] width 152 height 11
type input "M50328 - Firefighting - MRL Passenger Lift"
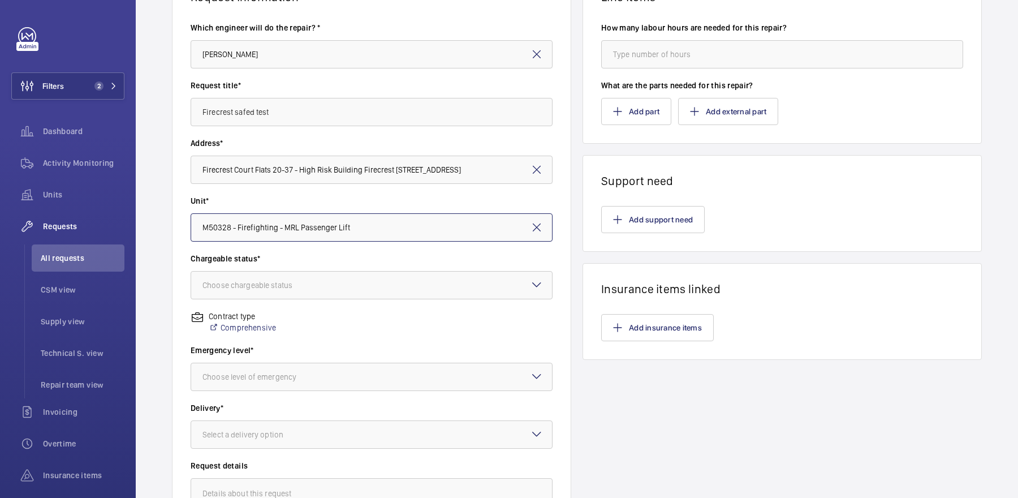
scroll to position [151, 0]
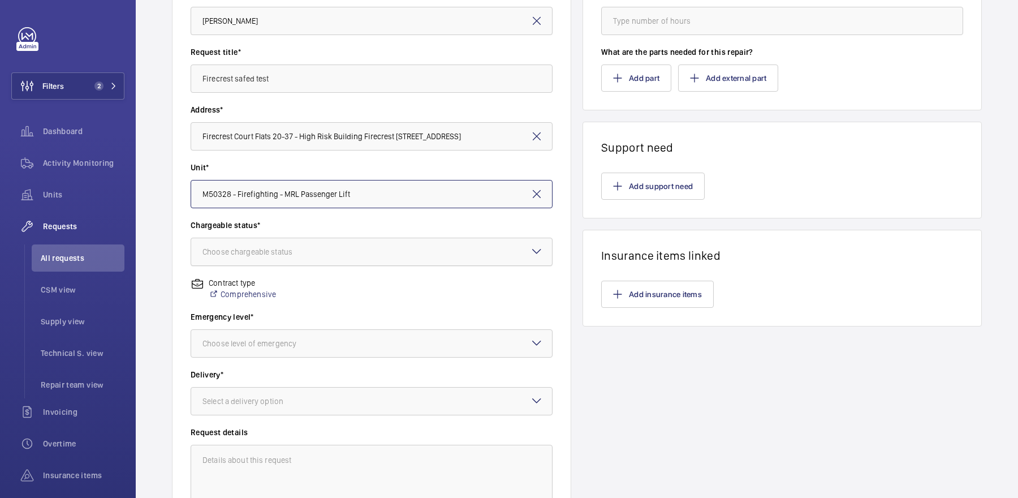
click at [326, 261] on div at bounding box center [371, 251] width 361 height 27
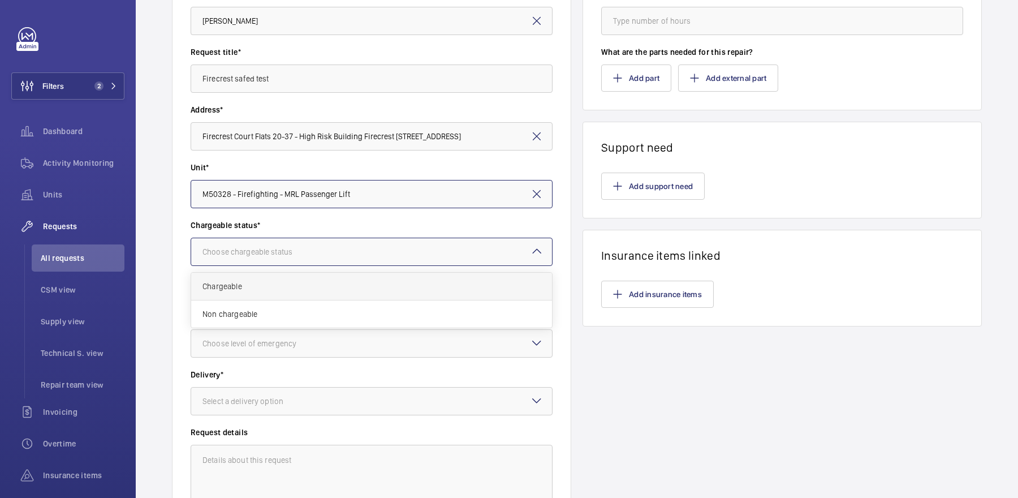
click at [318, 280] on span "Chargeable" at bounding box center [371, 285] width 338 height 11
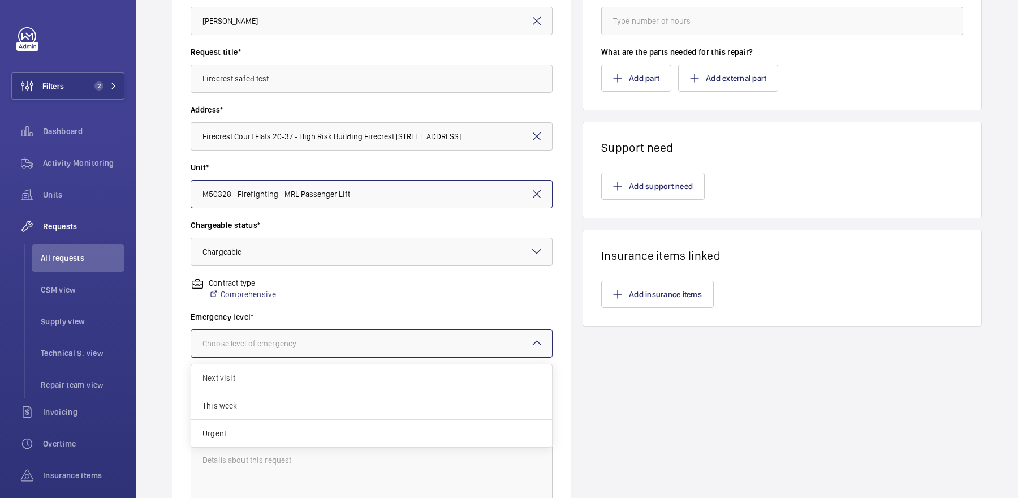
click at [330, 334] on div at bounding box center [371, 343] width 361 height 27
click at [279, 383] on div "Next visit" at bounding box center [371, 378] width 361 height 28
click at [301, 391] on div at bounding box center [371, 400] width 361 height 27
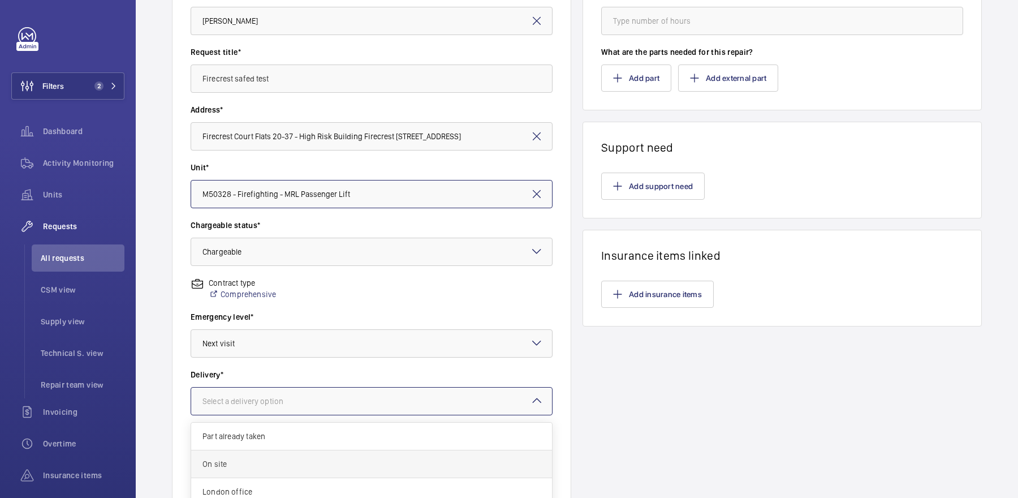
click at [304, 458] on span "On site" at bounding box center [371, 463] width 338 height 11
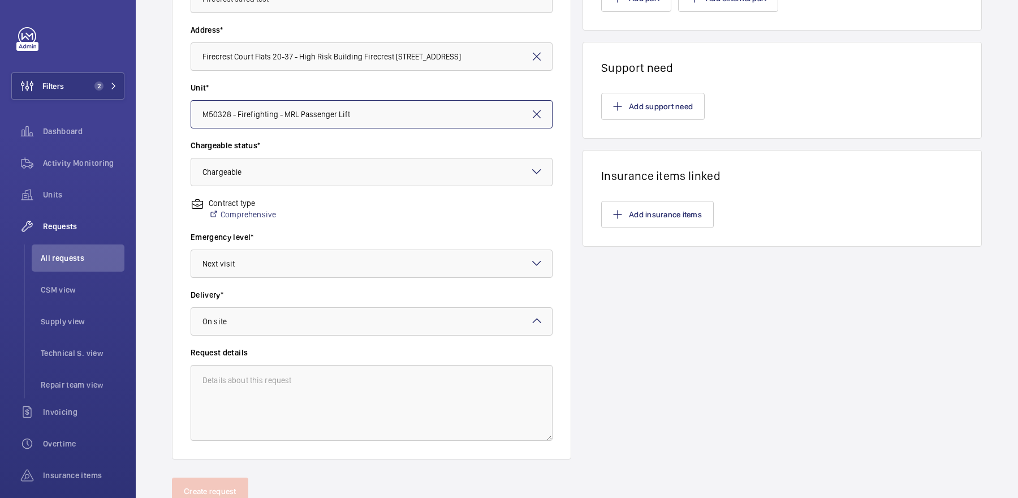
scroll to position [252, 0]
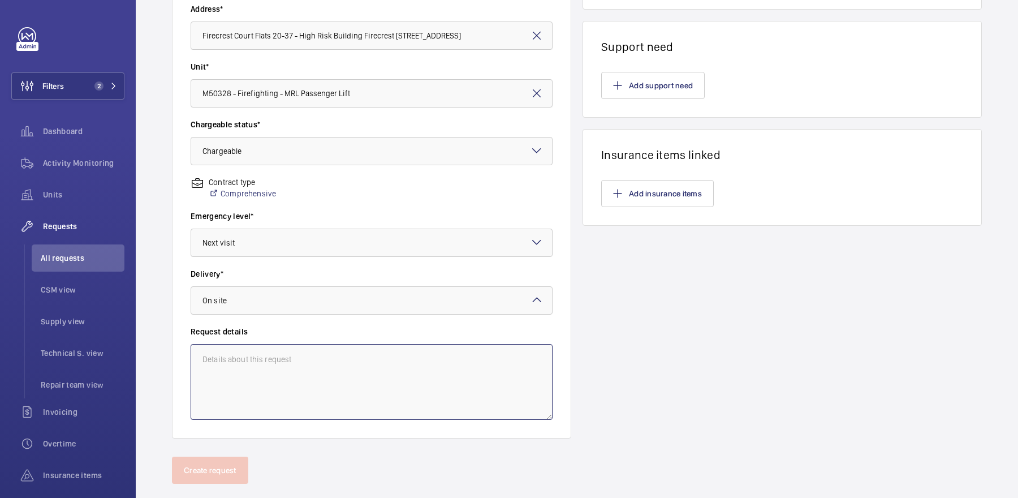
click at [274, 386] on textarea at bounding box center [372, 382] width 362 height 76
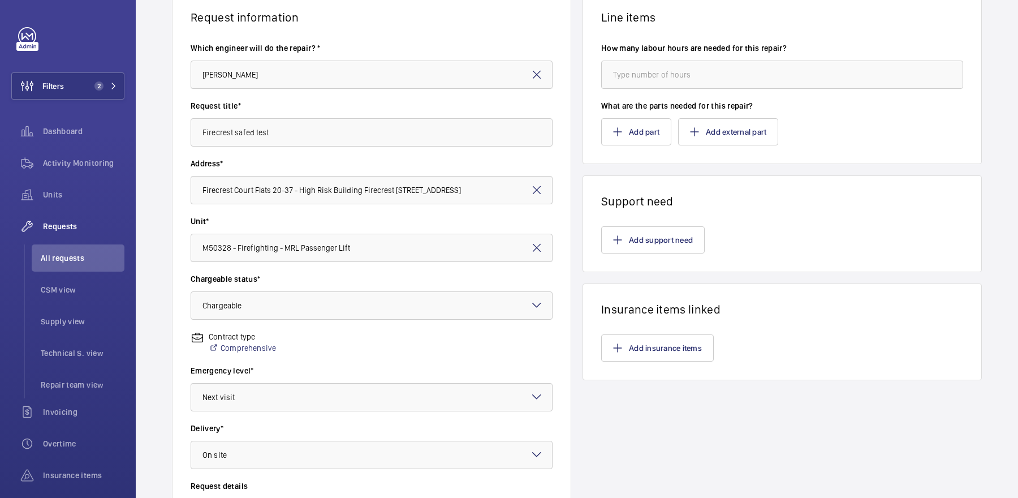
scroll to position [0, 0]
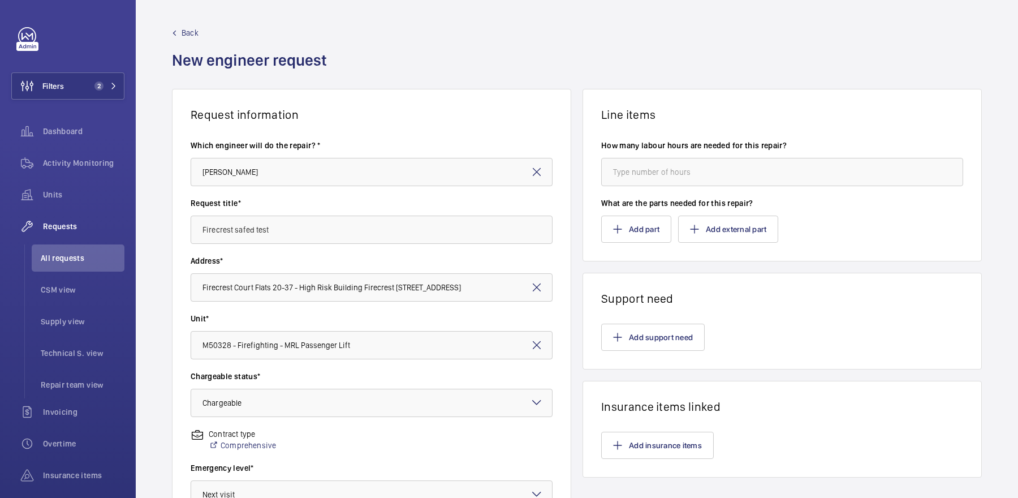
type textarea "safed required"
click at [664, 175] on input "number" at bounding box center [782, 172] width 362 height 28
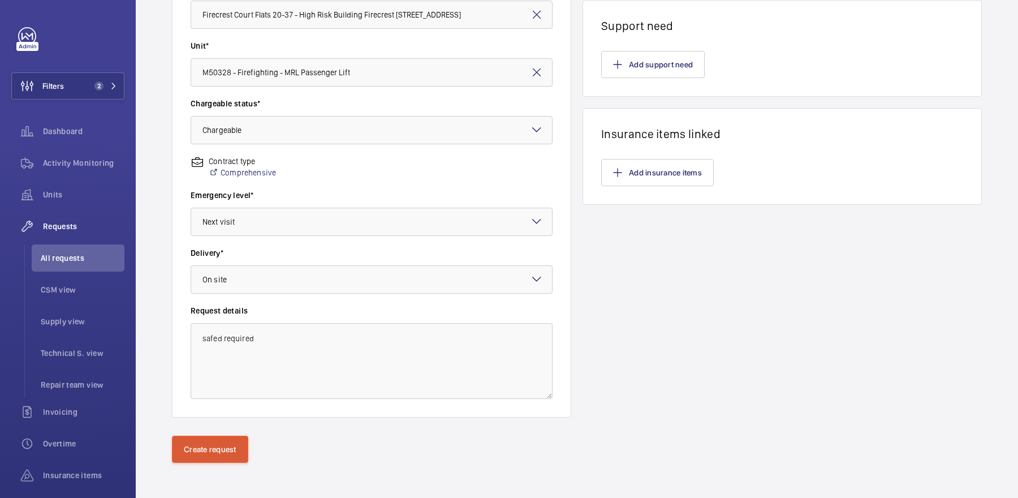
type input "8"
click at [196, 461] on button "Create request" at bounding box center [210, 448] width 76 height 27
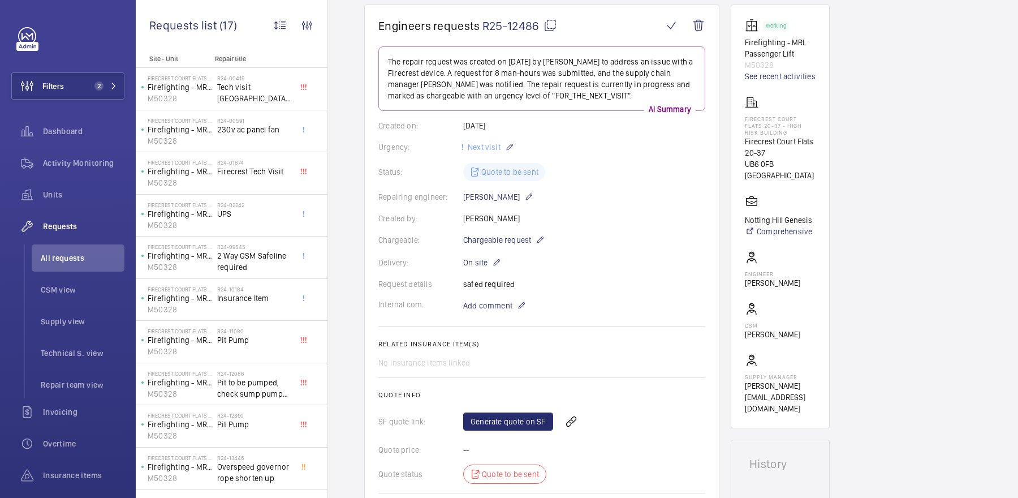
scroll to position [109, 0]
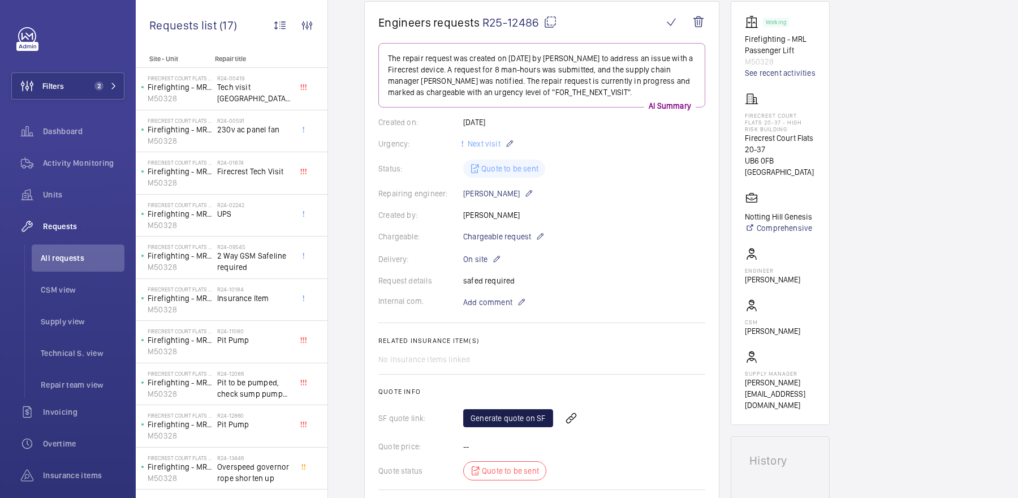
click at [501, 418] on link "Generate quote on SF" at bounding box center [508, 418] width 90 height 18
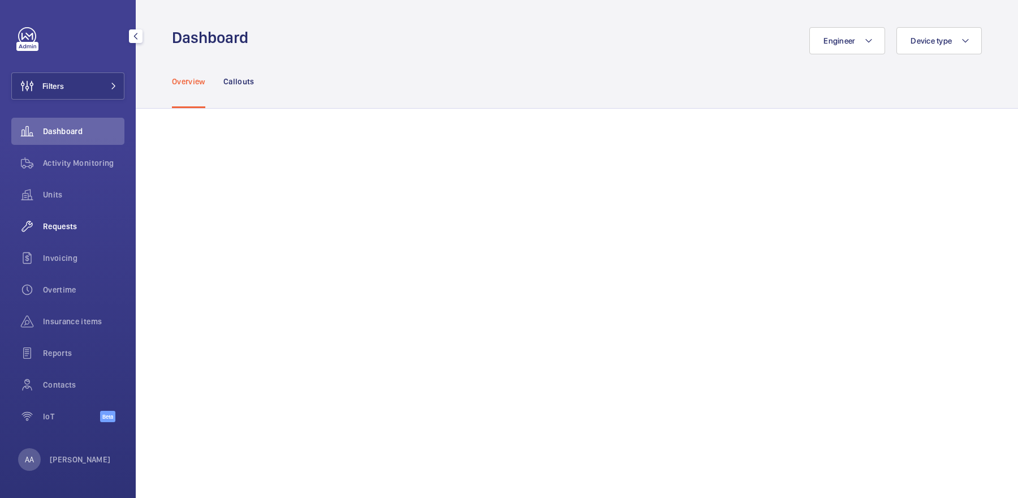
click at [68, 226] on span "Requests" at bounding box center [83, 225] width 81 height 11
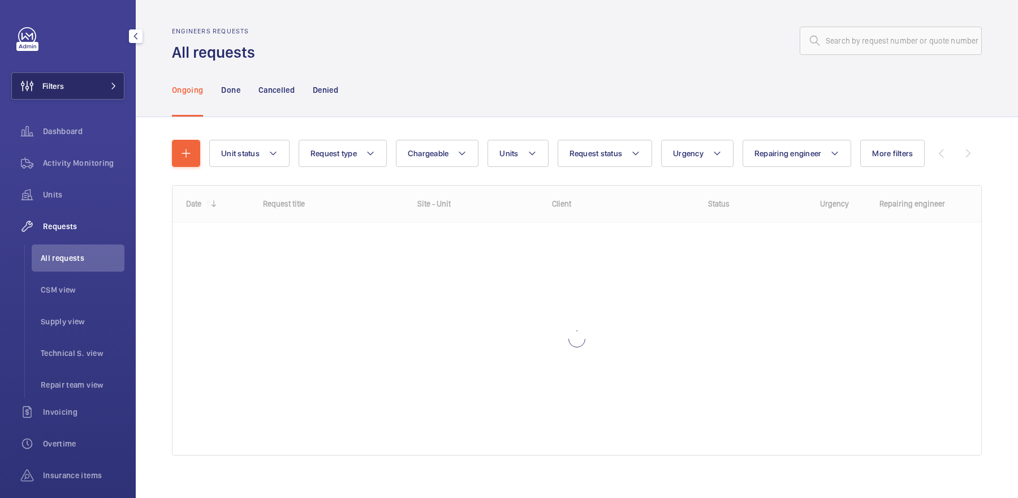
click at [88, 90] on button "Filters" at bounding box center [67, 85] width 113 height 27
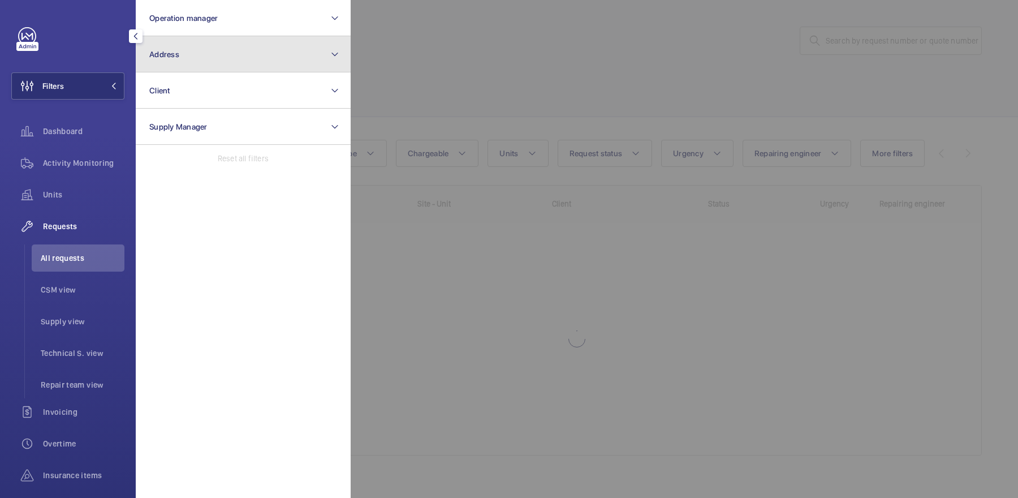
click at [193, 66] on button "Address" at bounding box center [243, 54] width 215 height 36
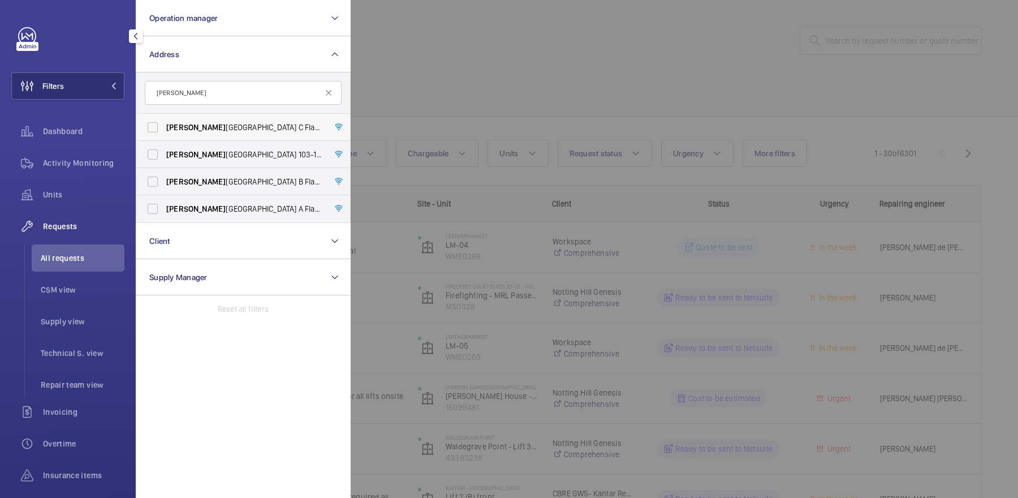
type input "[PERSON_NAME]"
click at [214, 128] on span "Donn ington Court Block C Flats 45-101 - High Risk Building - Donn ington Court…" at bounding box center [243, 127] width 155 height 11
click at [164, 128] on input "Donn ington Court Block C Flats 45-101 - High Risk Building - Donn ington Court…" at bounding box center [152, 127] width 23 height 23
checkbox input "true"
click at [470, 110] on div at bounding box center [860, 249] width 1018 height 498
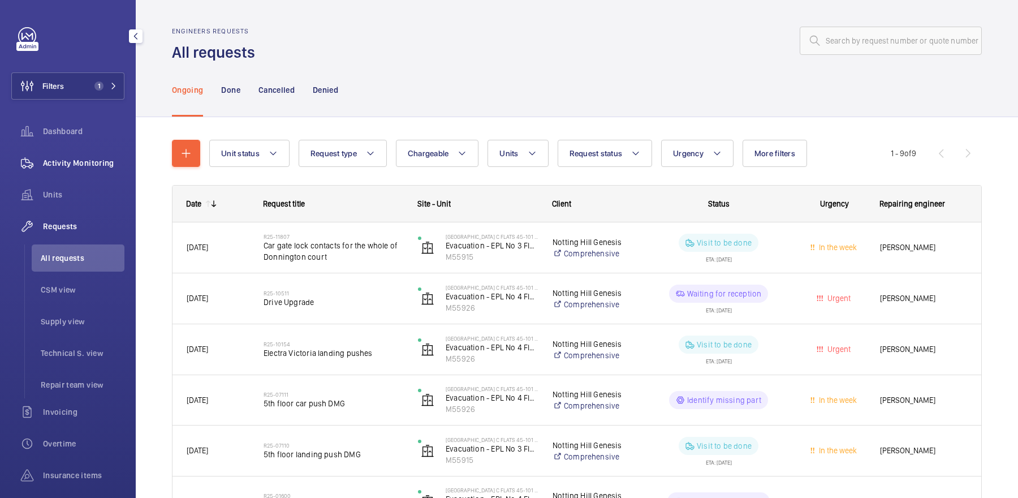
click at [93, 170] on div "Activity Monitoring" at bounding box center [67, 162] width 113 height 27
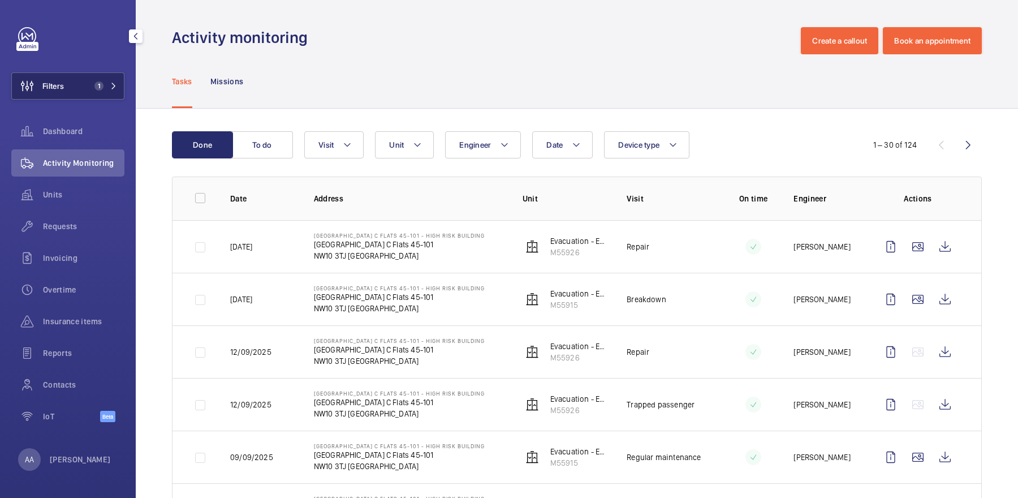
click at [67, 82] on button "Filters 1" at bounding box center [67, 85] width 113 height 27
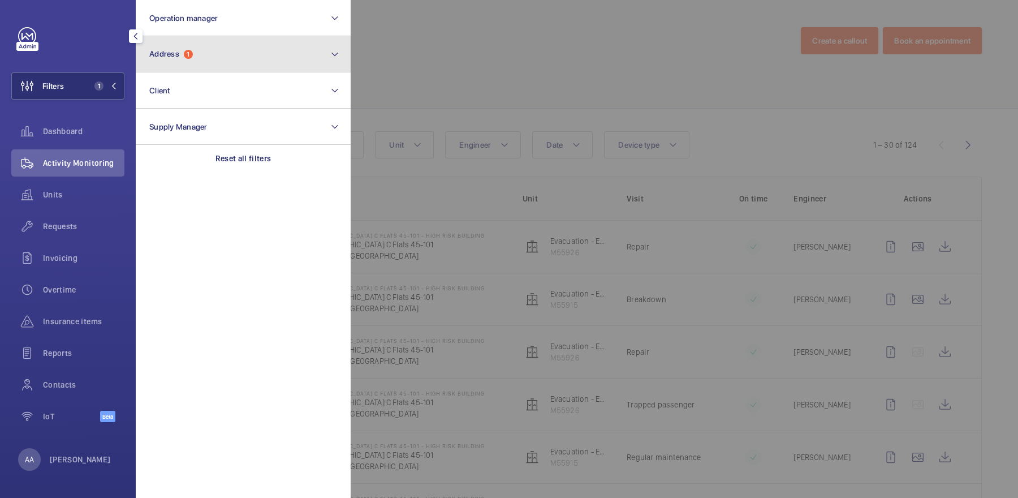
click at [200, 70] on button "Address 1" at bounding box center [243, 54] width 215 height 36
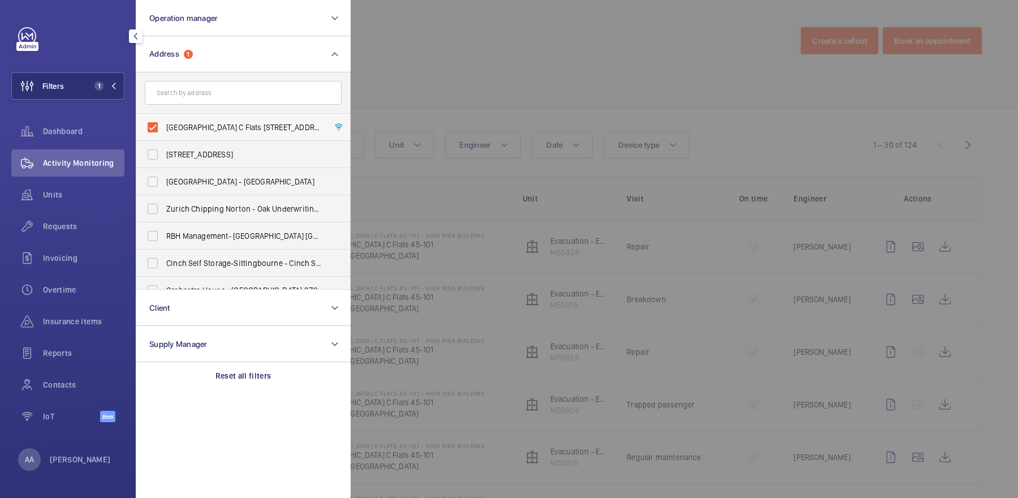
click at [229, 131] on span "[GEOGRAPHIC_DATA] C Flats [STREET_ADDRESS]" at bounding box center [243, 127] width 155 height 11
click at [164, 131] on input "[GEOGRAPHIC_DATA] C Flats [STREET_ADDRESS]" at bounding box center [152, 127] width 23 height 23
checkbox input "false"
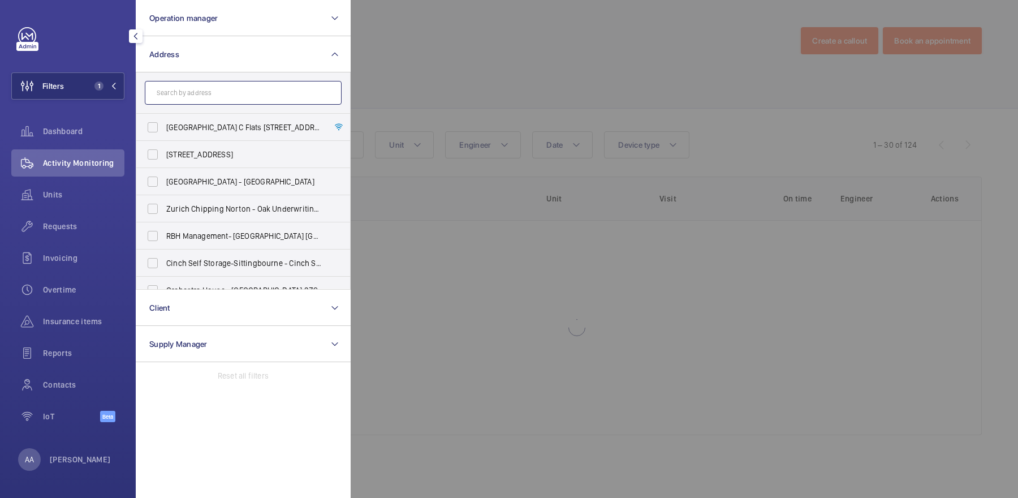
click at [211, 102] on input "text" at bounding box center [243, 93] width 197 height 24
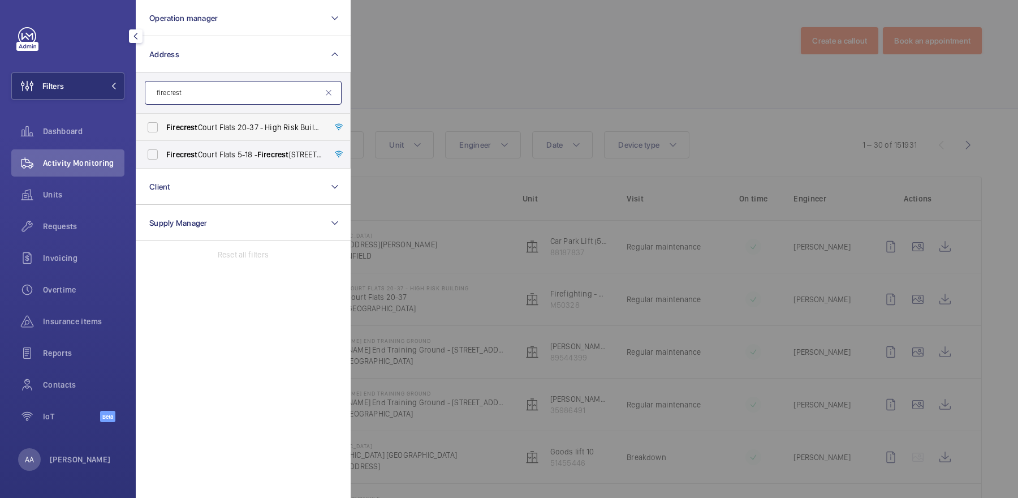
type input "firecrest"
click at [224, 128] on span "Firecrest Court Flats 20-37 - High Risk Building - Firecrest Court Flats 20-37,…" at bounding box center [243, 127] width 155 height 11
click at [164, 128] on input "Firecrest Court Flats 20-37 - High Risk Building - Firecrest Court Flats 20-37,…" at bounding box center [152, 127] width 23 height 23
checkbox input "true"
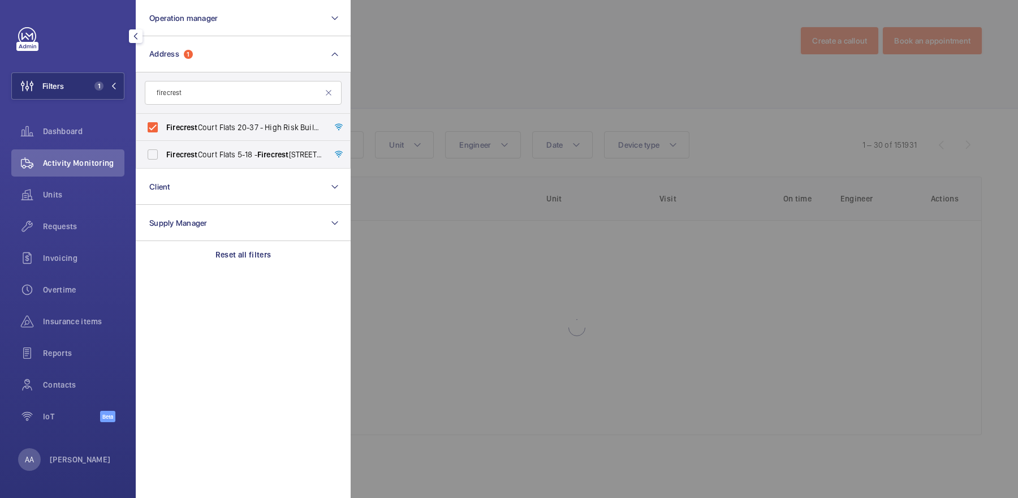
click at [468, 106] on div at bounding box center [860, 249] width 1018 height 498
